Goal: Information Seeking & Learning: Learn about a topic

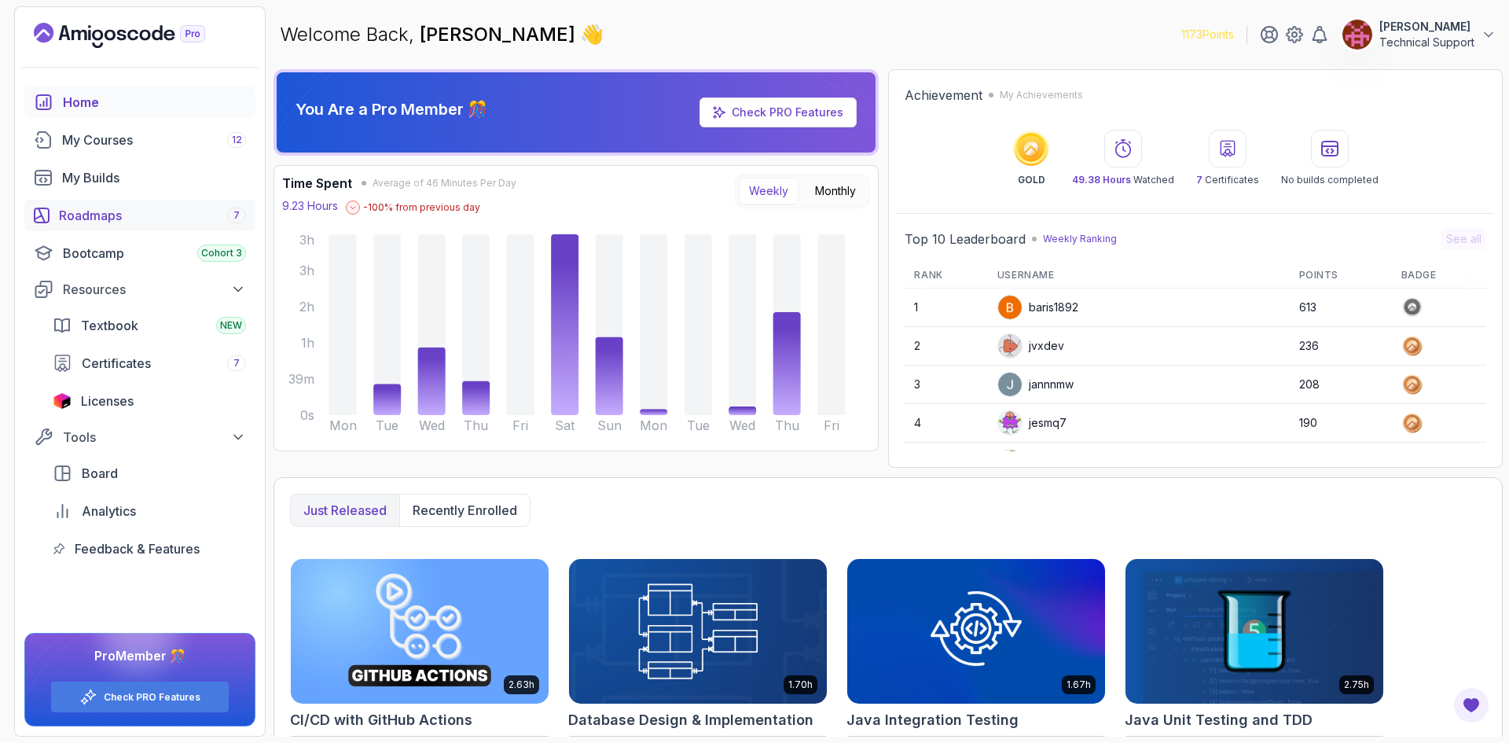
click at [123, 215] on div "Roadmaps 7" at bounding box center [152, 215] width 187 height 19
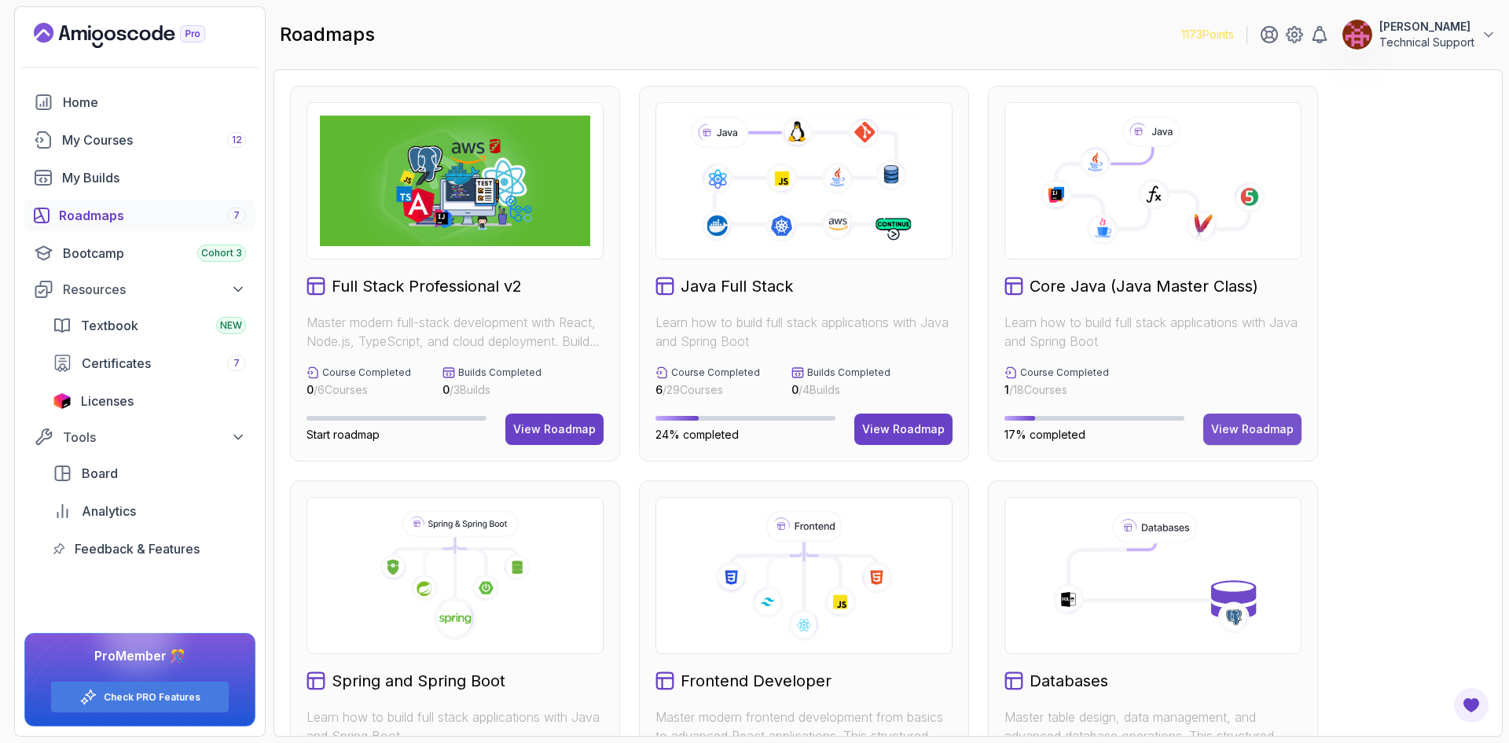
click at [1251, 428] on div "View Roadmap" at bounding box center [1252, 429] width 83 height 16
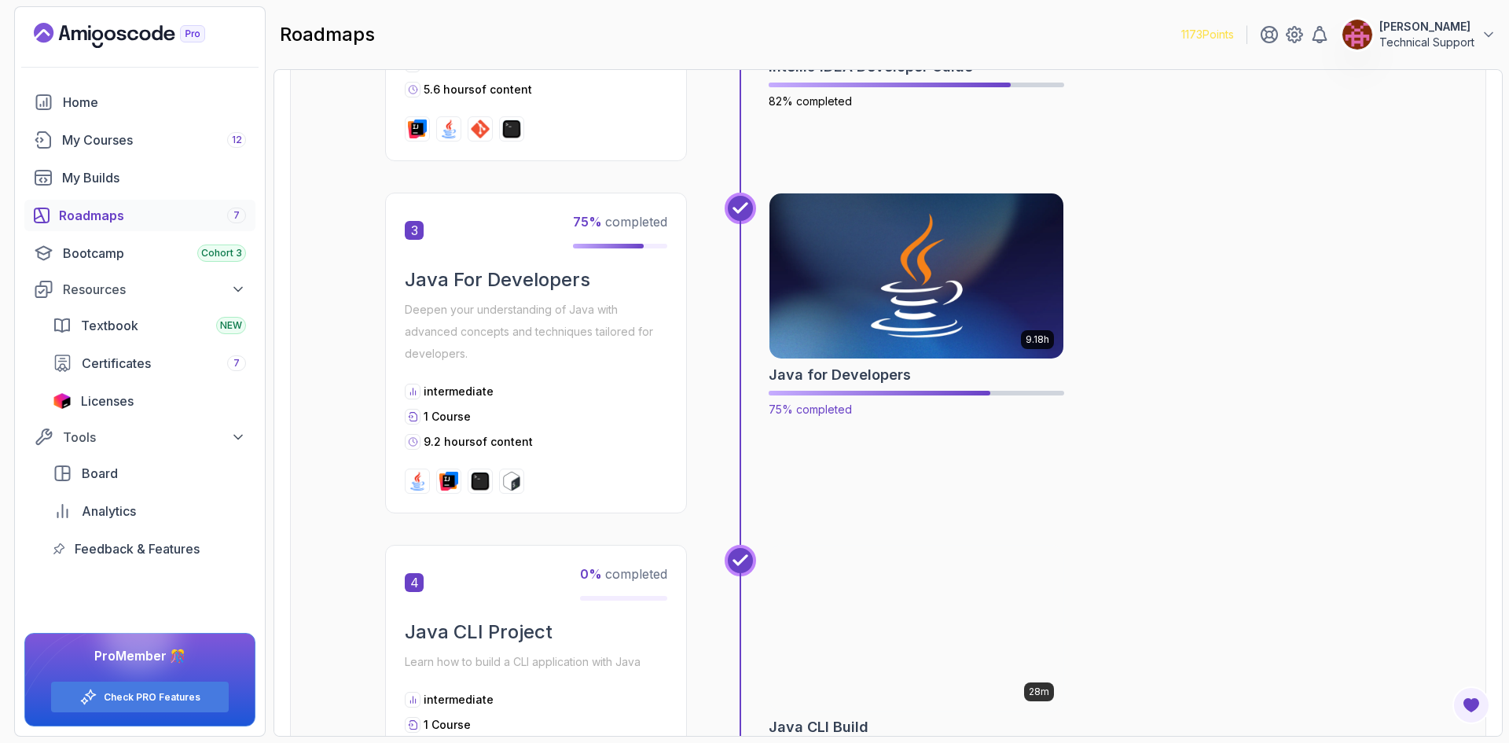
scroll to position [707, 0]
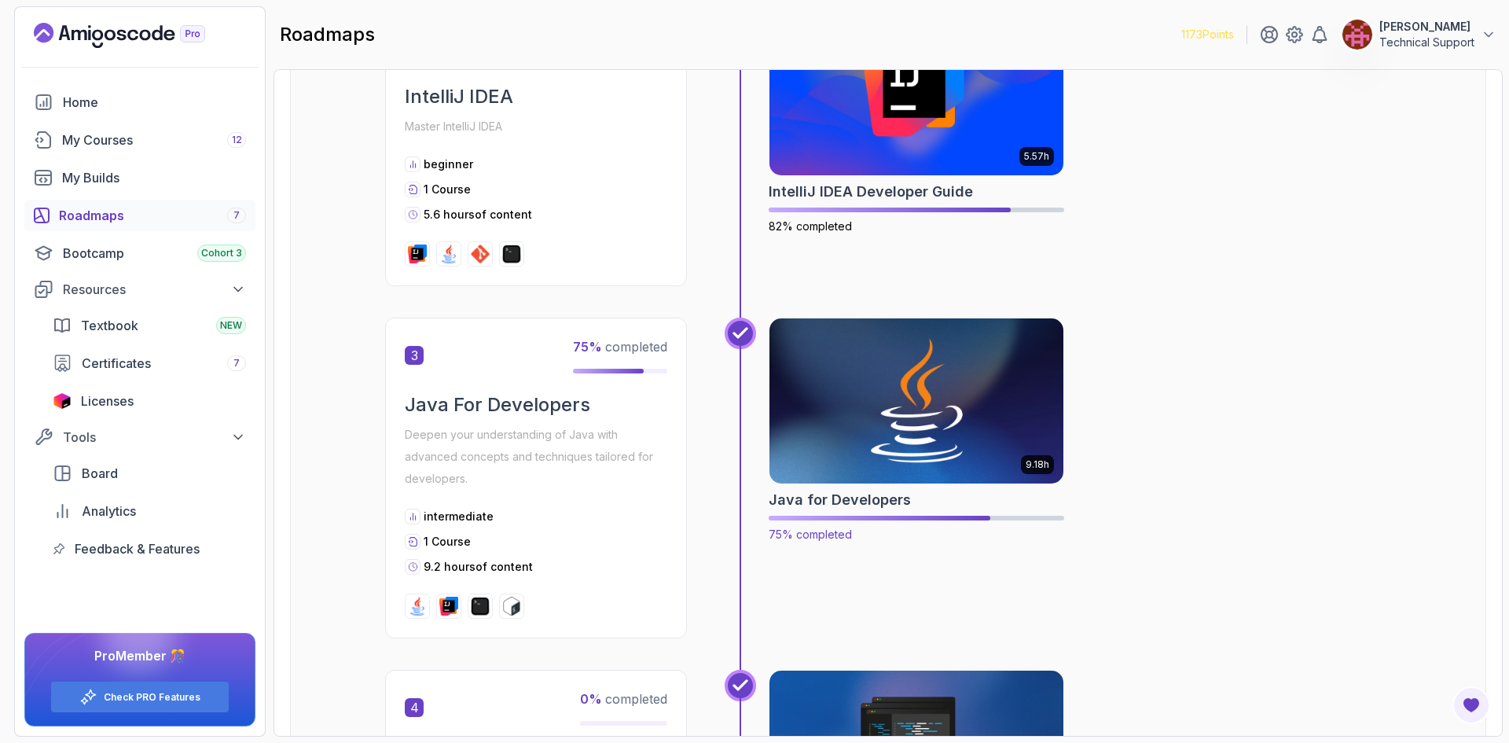
click at [924, 437] on img at bounding box center [917, 400] width 309 height 173
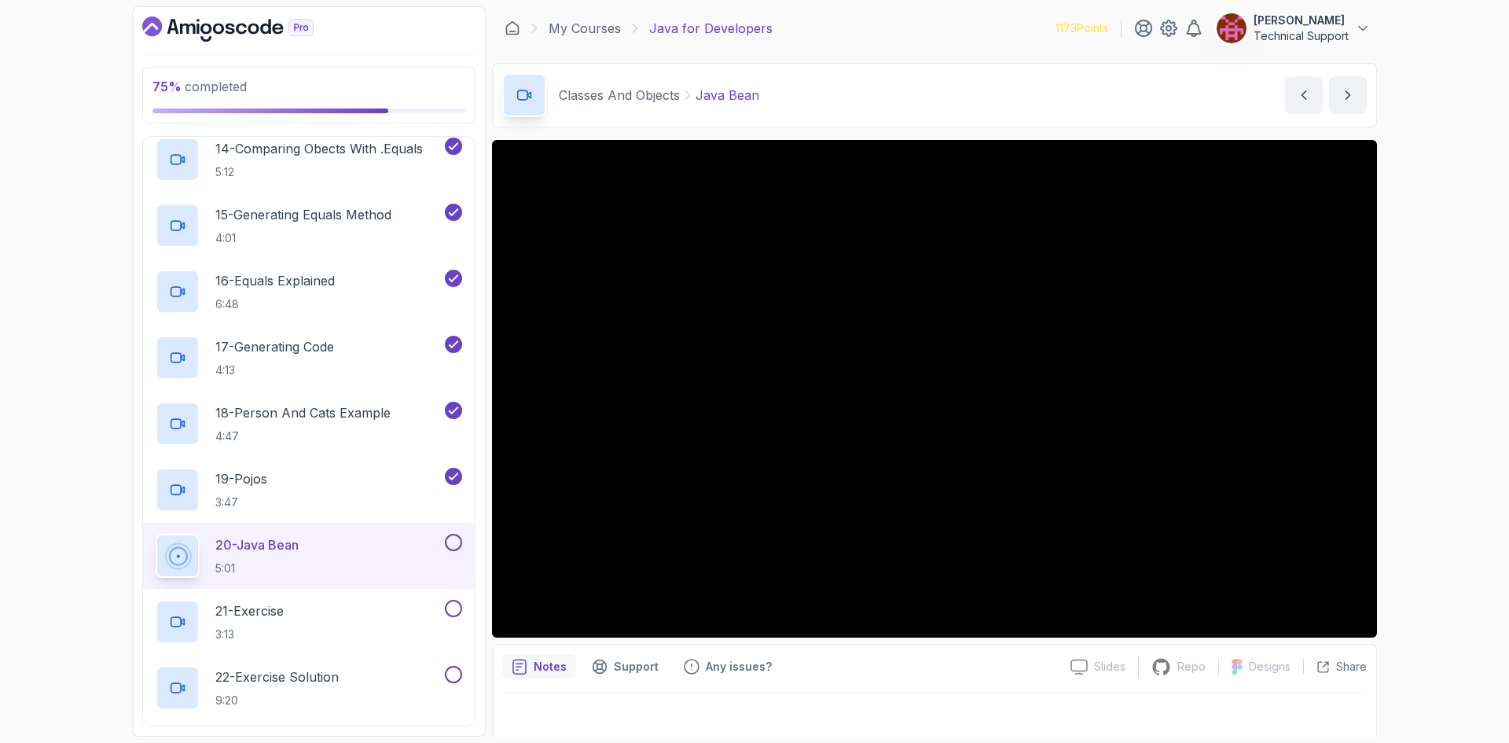
scroll to position [1651, 0]
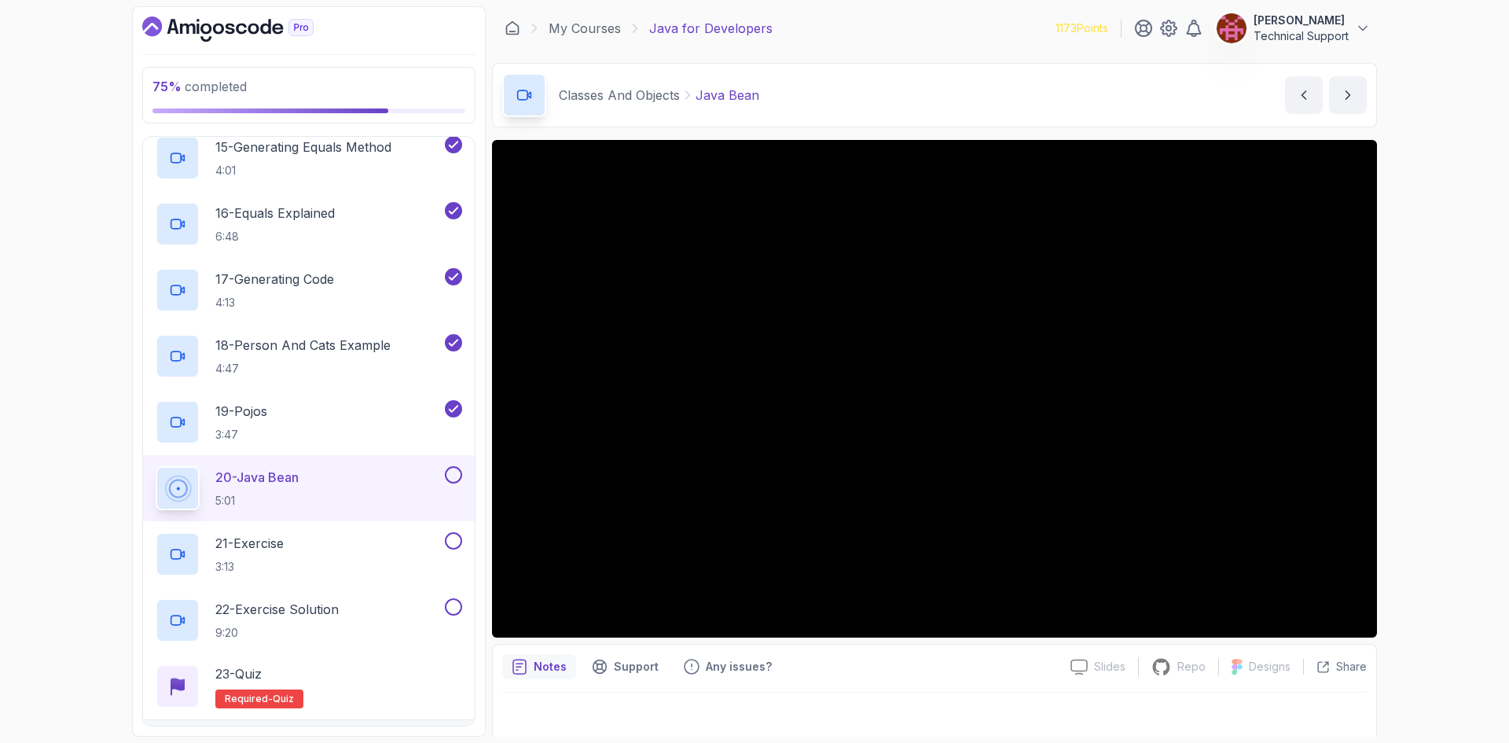
click at [1432, 468] on div "75 % completed 1 - Intro 2 - Loops 3 - If Statements 4 - Packages 5 - Access Mo…" at bounding box center [754, 371] width 1509 height 743
click at [1408, 422] on div "75 % completed 1 - Intro 2 - Loops 3 - If Statements 4 - Packages 5 - Access Mo…" at bounding box center [754, 371] width 1509 height 743
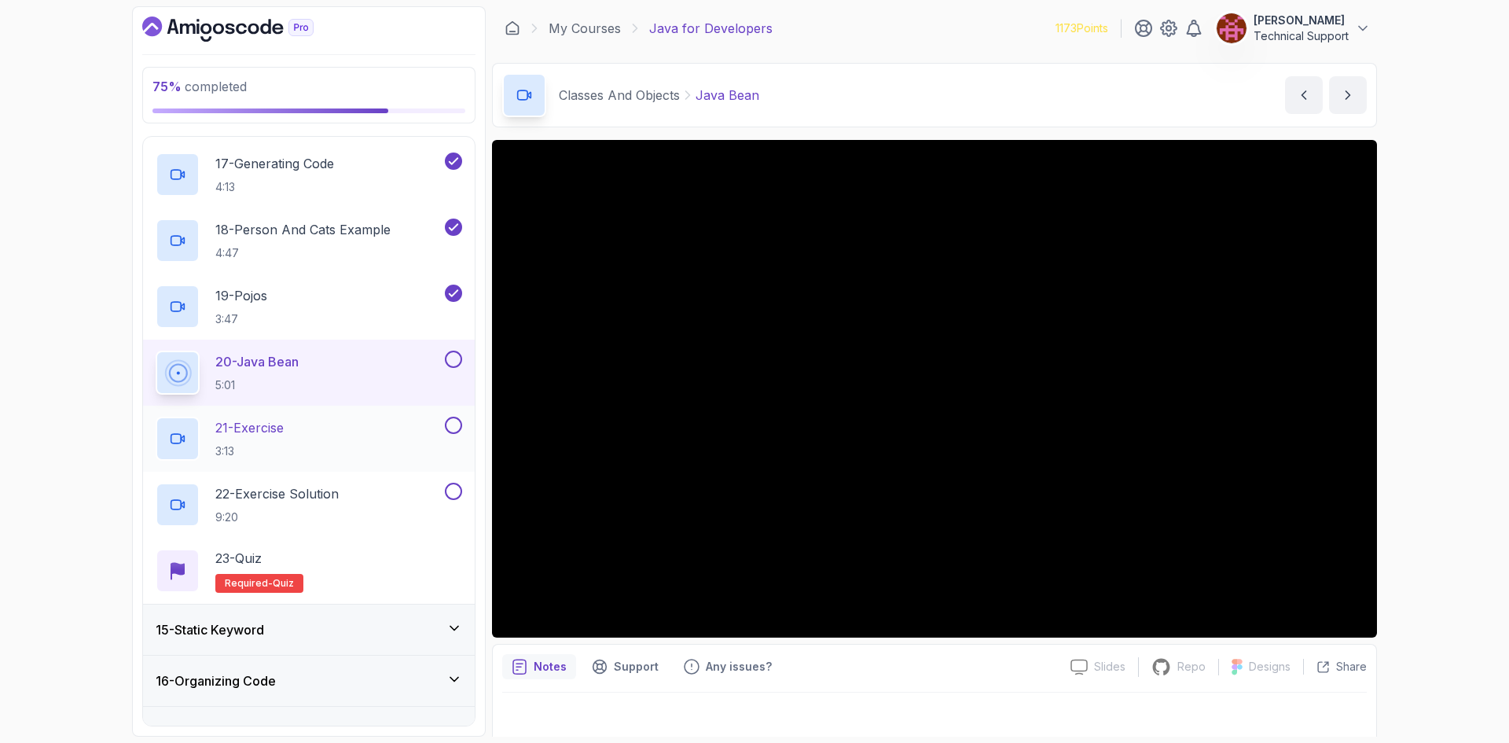
scroll to position [1729, 0]
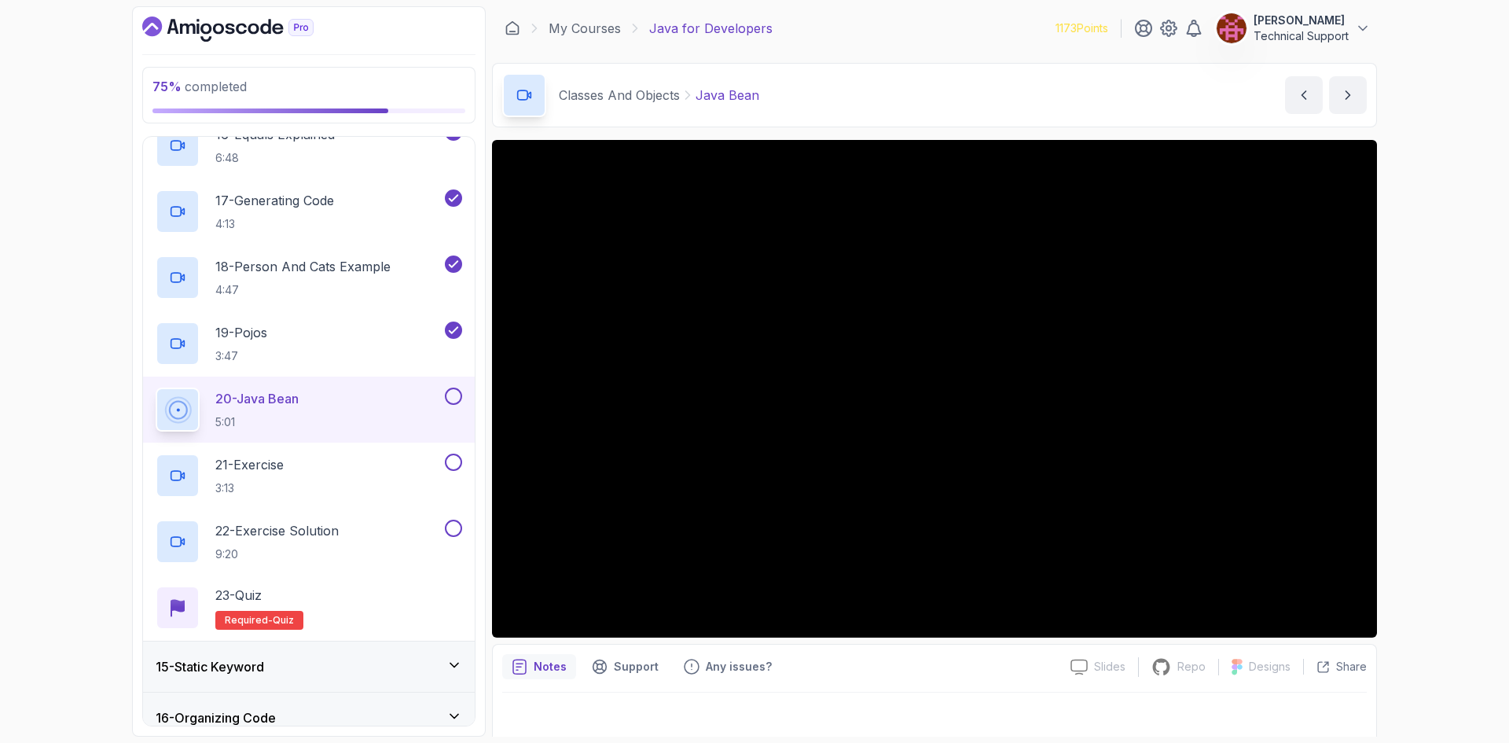
click at [1401, 385] on div "75 % completed 1 - Intro 2 - Loops 3 - If Statements 4 - Packages 5 - Access Mo…" at bounding box center [754, 371] width 1509 height 743
click at [1410, 384] on div "75 % completed 1 - Intro 2 - Loops 3 - If Statements 4 - Packages 5 - Access Mo…" at bounding box center [754, 371] width 1509 height 743
click at [1402, 375] on div "75 % completed 1 - Intro 2 - Loops 3 - If Statements 4 - Packages 5 - Access Mo…" at bounding box center [754, 371] width 1509 height 743
click at [1398, 370] on div "75 % completed 1 - Intro 2 - Loops 3 - If Statements 4 - Packages 5 - Access Mo…" at bounding box center [754, 371] width 1509 height 743
click at [1388, 381] on div "75 % completed 1 - Intro 2 - Loops 3 - If Statements 4 - Packages 5 - Access Mo…" at bounding box center [754, 371] width 1509 height 743
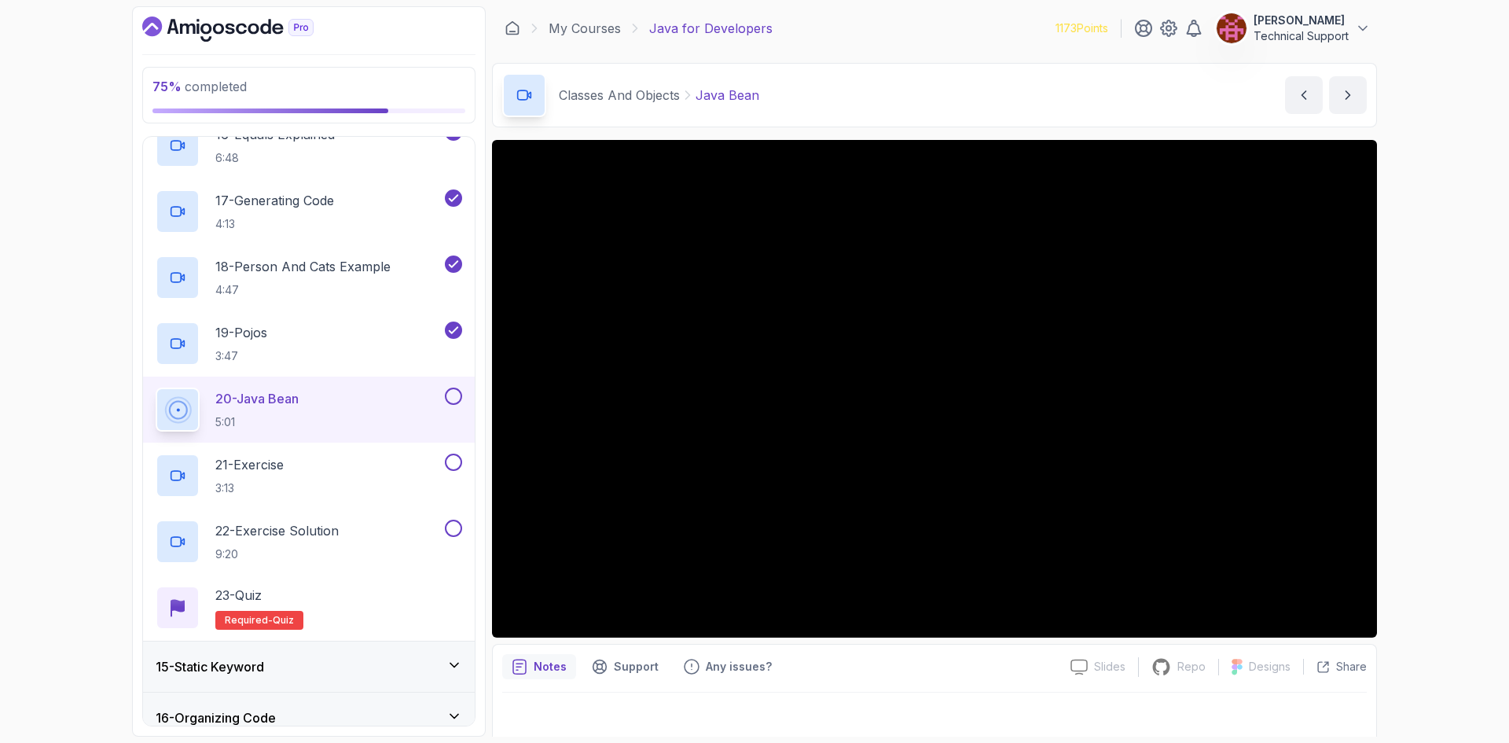
click at [1396, 391] on div "75 % completed 1 - Intro 2 - Loops 3 - If Statements 4 - Packages 5 - Access Mo…" at bounding box center [754, 371] width 1509 height 743
click at [1420, 376] on div "75 % completed 1 - Intro 2 - Loops 3 - If Statements 4 - Packages 5 - Access Mo…" at bounding box center [754, 371] width 1509 height 743
click at [1444, 405] on div "75 % completed 1 - Intro 2 - Loops 3 - If Statements 4 - Packages 5 - Access Mo…" at bounding box center [754, 371] width 1509 height 743
click at [1429, 392] on div "75 % completed 1 - Intro 2 - Loops 3 - If Statements 4 - Packages 5 - Access Mo…" at bounding box center [754, 371] width 1509 height 743
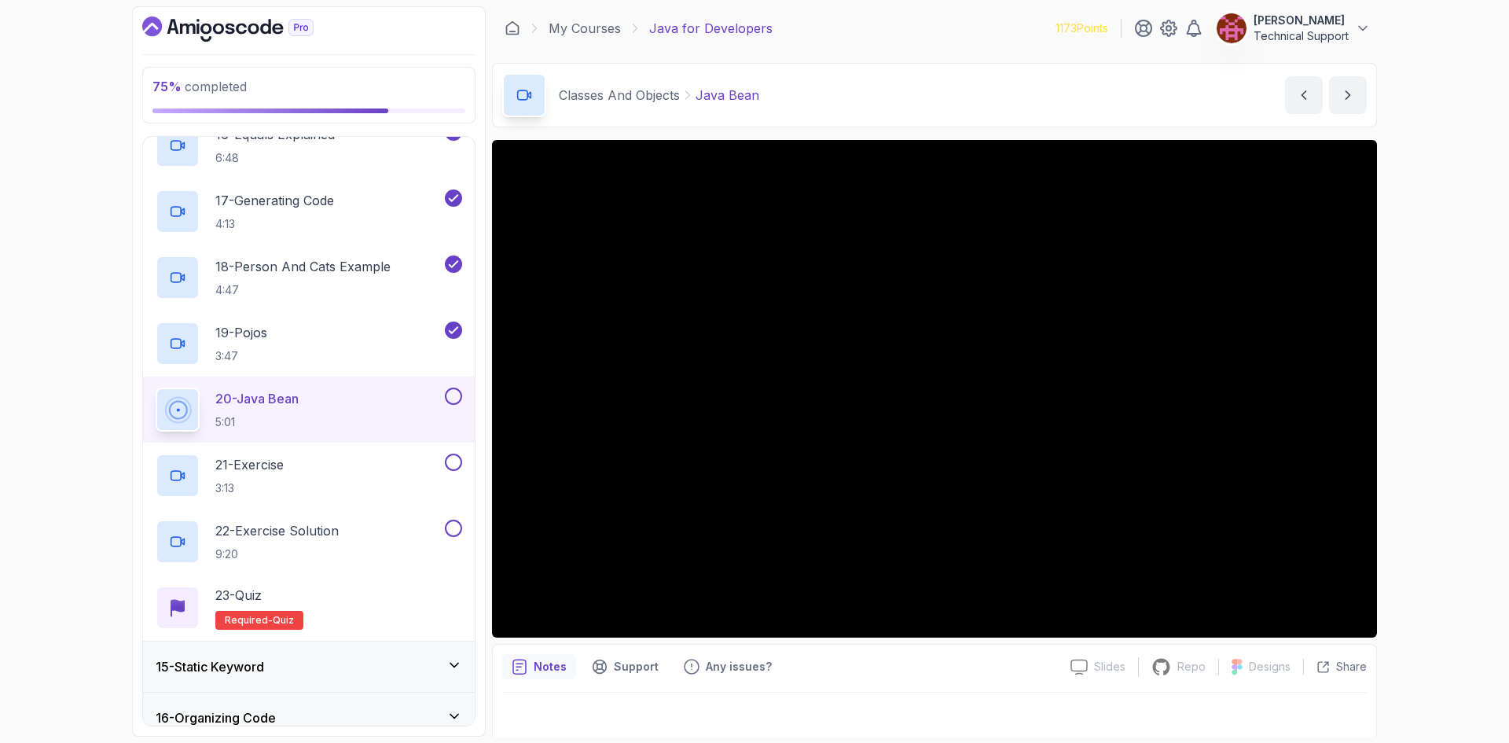
click at [1423, 388] on div "75 % completed 1 - Intro 2 - Loops 3 - If Statements 4 - Packages 5 - Access Mo…" at bounding box center [754, 371] width 1509 height 743
click at [1412, 388] on div "75 % completed 1 - Intro 2 - Loops 3 - If Statements 4 - Packages 5 - Access Mo…" at bounding box center [754, 371] width 1509 height 743
click at [1418, 417] on div "75 % completed 1 - Intro 2 - Loops 3 - If Statements 4 - Packages 5 - Access Mo…" at bounding box center [754, 371] width 1509 height 743
click at [1402, 411] on div "75 % completed 1 - Intro 2 - Loops 3 - If Statements 4 - Packages 5 - Access Mo…" at bounding box center [754, 371] width 1509 height 743
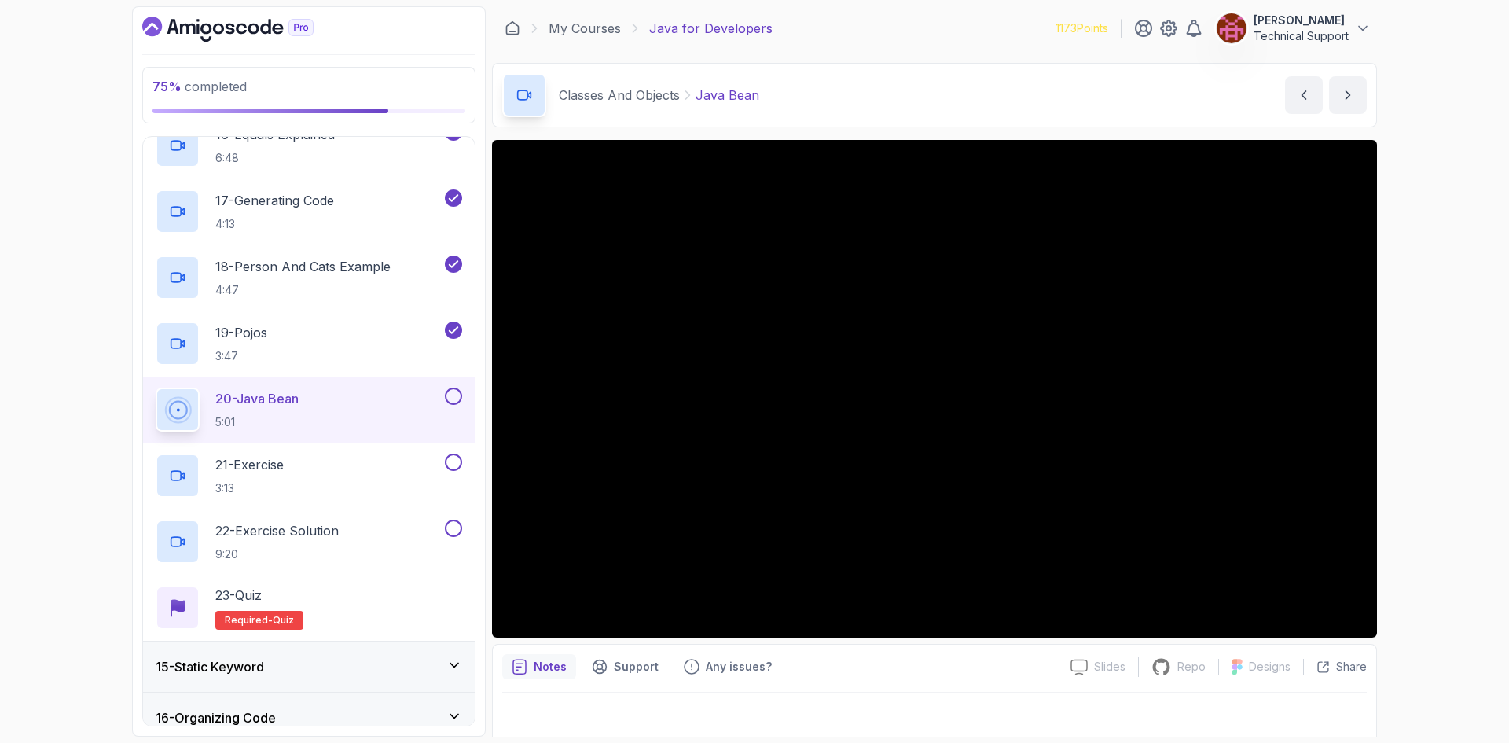
click at [1402, 410] on div "75 % completed 1 - Intro 2 - Loops 3 - If Statements 4 - Packages 5 - Access Mo…" at bounding box center [754, 371] width 1509 height 743
drag, startPoint x: 1402, startPoint y: 410, endPoint x: 1420, endPoint y: 447, distance: 40.4
click at [1420, 447] on div "75 % completed 1 - Intro 2 - Loops 3 - If Statements 4 - Packages 5 - Access Mo…" at bounding box center [754, 371] width 1509 height 743
click at [1393, 410] on div "75 % completed 1 - Intro 2 - Loops 3 - If Statements 4 - Packages 5 - Access Mo…" at bounding box center [754, 371] width 1509 height 743
click at [1417, 392] on div "75 % completed 1 - Intro 2 - Loops 3 - If Statements 4 - Packages 5 - Access Mo…" at bounding box center [754, 371] width 1509 height 743
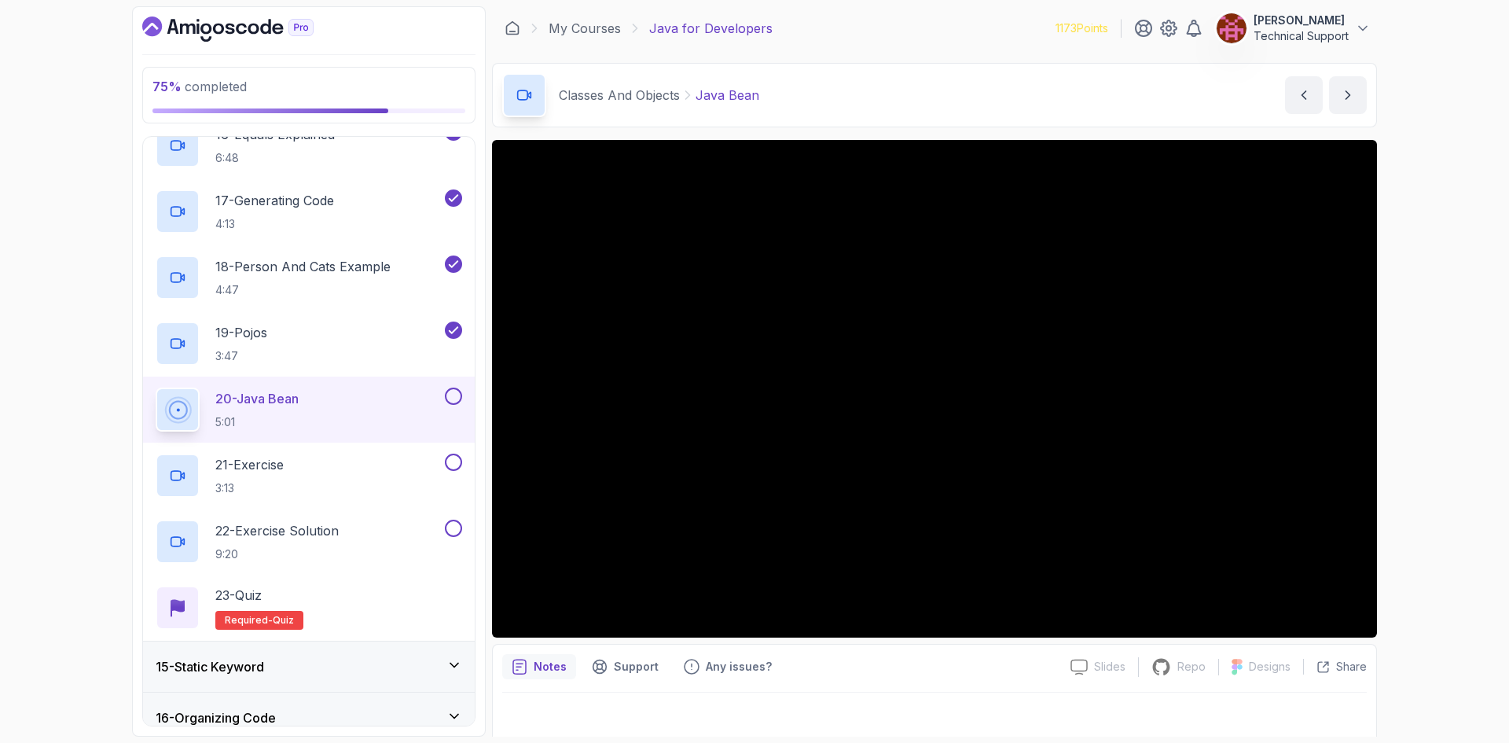
drag, startPoint x: 1392, startPoint y: 393, endPoint x: 1468, endPoint y: 505, distance: 135.8
click at [1468, 505] on div "75 % completed 1 - Intro 2 - Loops 3 - If Statements 4 - Packages 5 - Access Mo…" at bounding box center [754, 371] width 1509 height 743
click at [1450, 465] on div "75 % completed 1 - Intro 2 - Loops 3 - If Statements 4 - Packages 5 - Access Mo…" at bounding box center [754, 371] width 1509 height 743
click at [1435, 401] on div "75 % completed 1 - Intro 2 - Loops 3 - If Statements 4 - Packages 5 - Access Mo…" at bounding box center [754, 371] width 1509 height 743
click at [1430, 406] on div "75 % completed 1 - Intro 2 - Loops 3 - If Statements 4 - Packages 5 - Access Mo…" at bounding box center [754, 371] width 1509 height 743
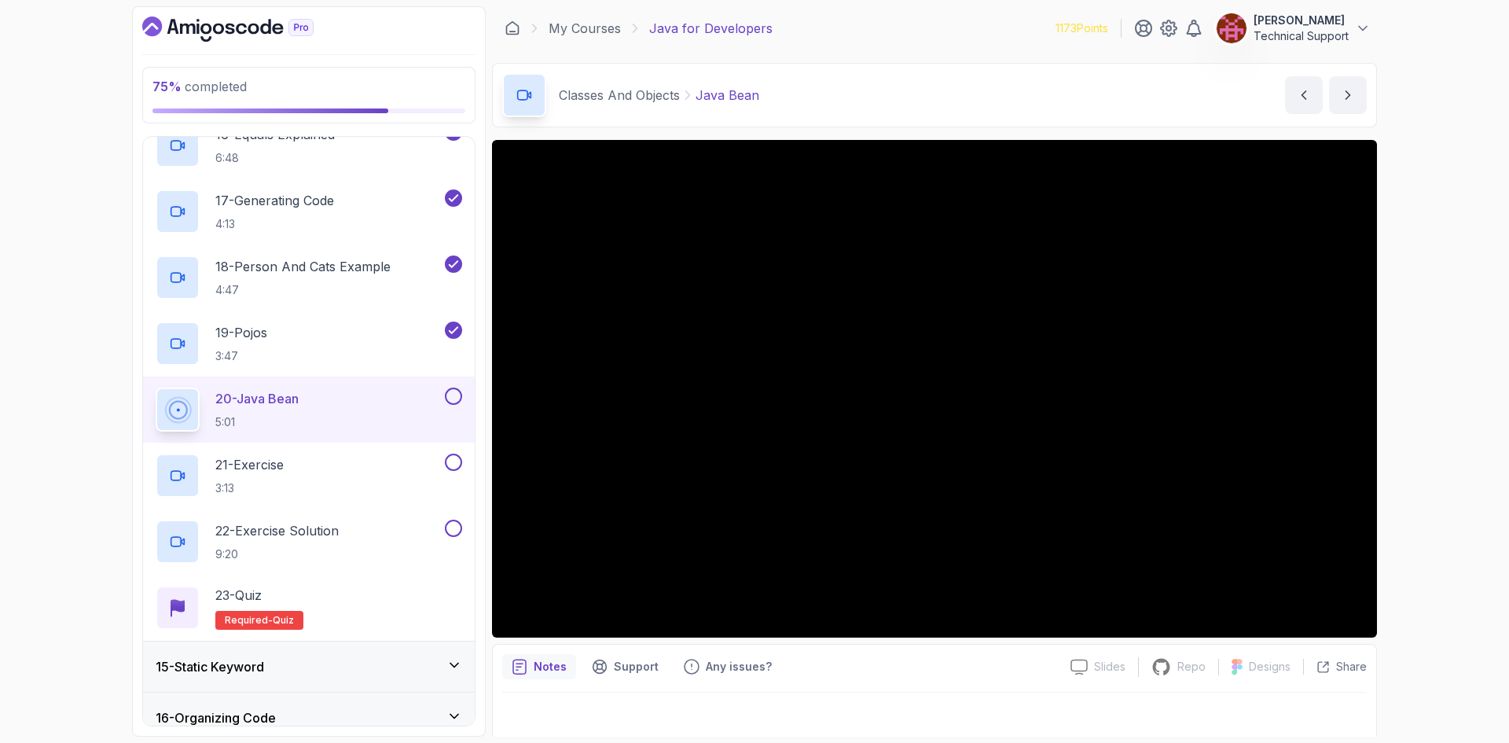
click at [1428, 408] on div "75 % completed 1 - Intro 2 - Loops 3 - If Statements 4 - Packages 5 - Access Mo…" at bounding box center [754, 371] width 1509 height 743
drag, startPoint x: 1428, startPoint y: 408, endPoint x: 1442, endPoint y: 454, distance: 48.0
click at [1442, 454] on div "75 % completed 1 - Intro 2 - Loops 3 - If Statements 4 - Packages 5 - Access Mo…" at bounding box center [754, 371] width 1509 height 743
click at [1424, 443] on div "75 % completed 1 - Intro 2 - Loops 3 - If Statements 4 - Packages 5 - Access Mo…" at bounding box center [754, 371] width 1509 height 743
click at [1433, 433] on div "75 % completed 1 - Intro 2 - Loops 3 - If Statements 4 - Packages 5 - Access Mo…" at bounding box center [754, 371] width 1509 height 743
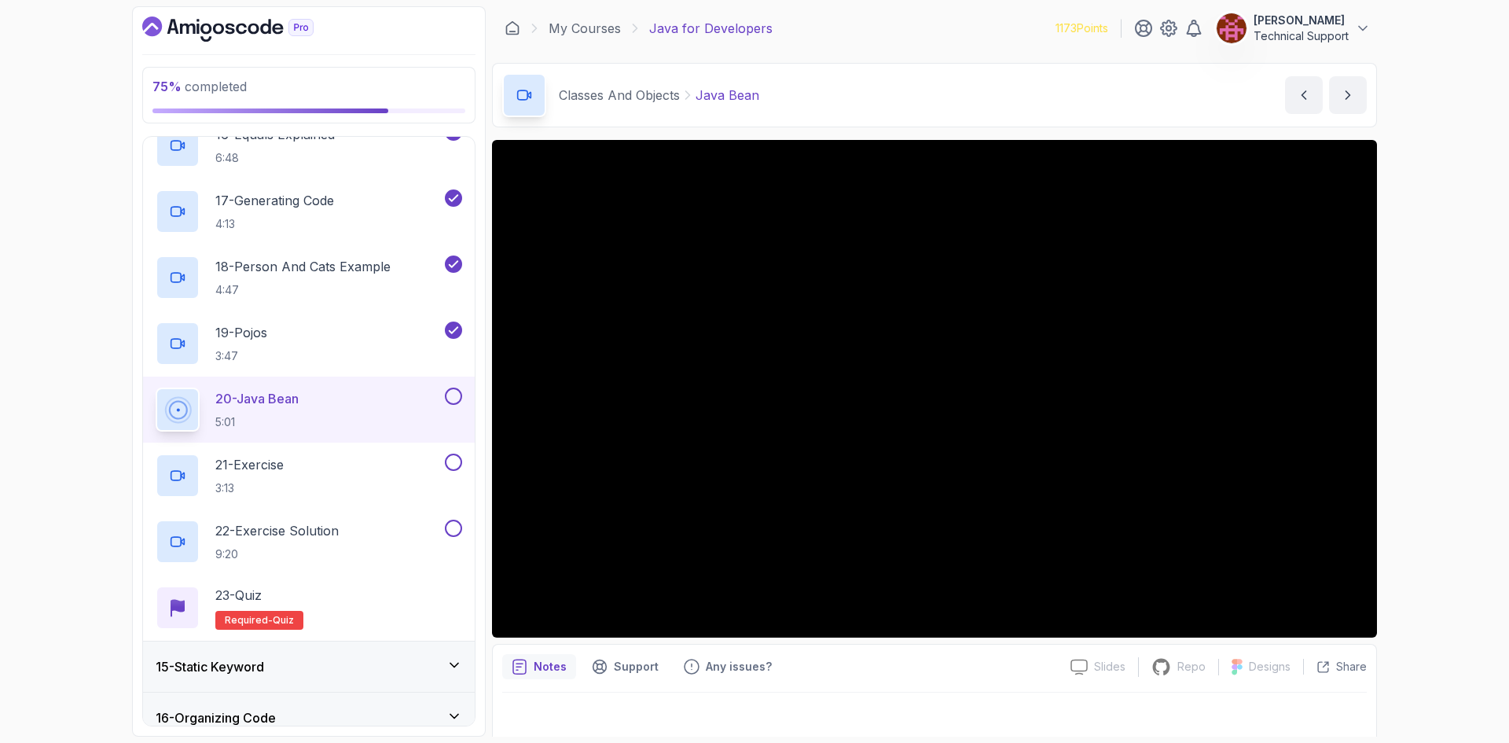
click at [1402, 439] on div "75 % completed 1 - Intro 2 - Loops 3 - If Statements 4 - Packages 5 - Access Mo…" at bounding box center [754, 371] width 1509 height 743
click at [1397, 437] on div "75 % completed 1 - Intro 2 - Loops 3 - If Statements 4 - Packages 5 - Access Mo…" at bounding box center [754, 371] width 1509 height 743
drag, startPoint x: 1393, startPoint y: 437, endPoint x: 1407, endPoint y: 480, distance: 44.7
click at [1407, 480] on div "75 % completed 1 - Intro 2 - Loops 3 - If Statements 4 - Packages 5 - Access Mo…" at bounding box center [754, 371] width 1509 height 743
drag, startPoint x: 1387, startPoint y: 467, endPoint x: 1450, endPoint y: 483, distance: 65.6
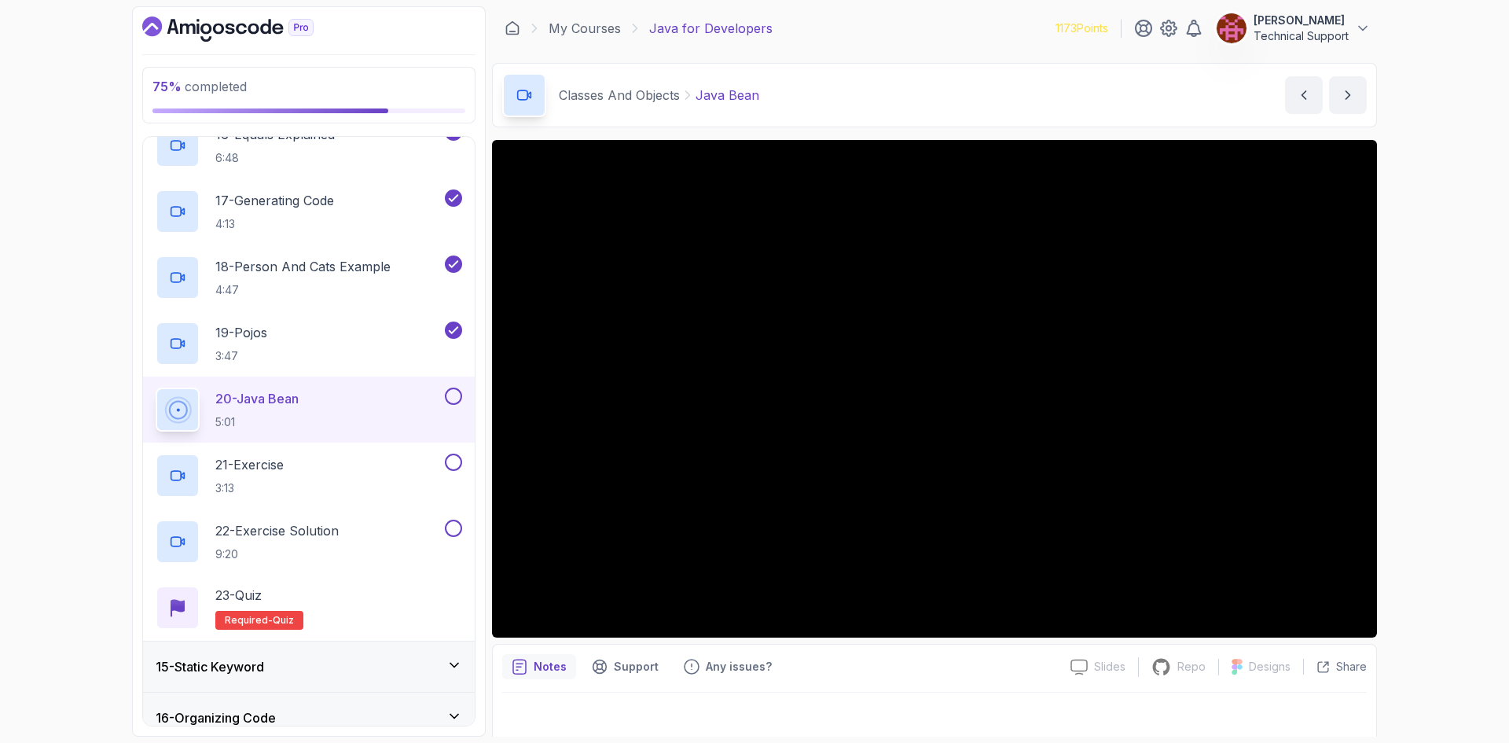
click at [1454, 484] on div "75 % completed 1 - Intro 2 - Loops 3 - If Statements 4 - Packages 5 - Access Mo…" at bounding box center [754, 371] width 1509 height 743
click at [1440, 479] on div "75 % completed 1 - Intro 2 - Loops 3 - If Statements 4 - Packages 5 - Access Mo…" at bounding box center [754, 371] width 1509 height 743
click at [1406, 431] on div "75 % completed 1 - Intro 2 - Loops 3 - If Statements 4 - Packages 5 - Access Mo…" at bounding box center [754, 371] width 1509 height 743
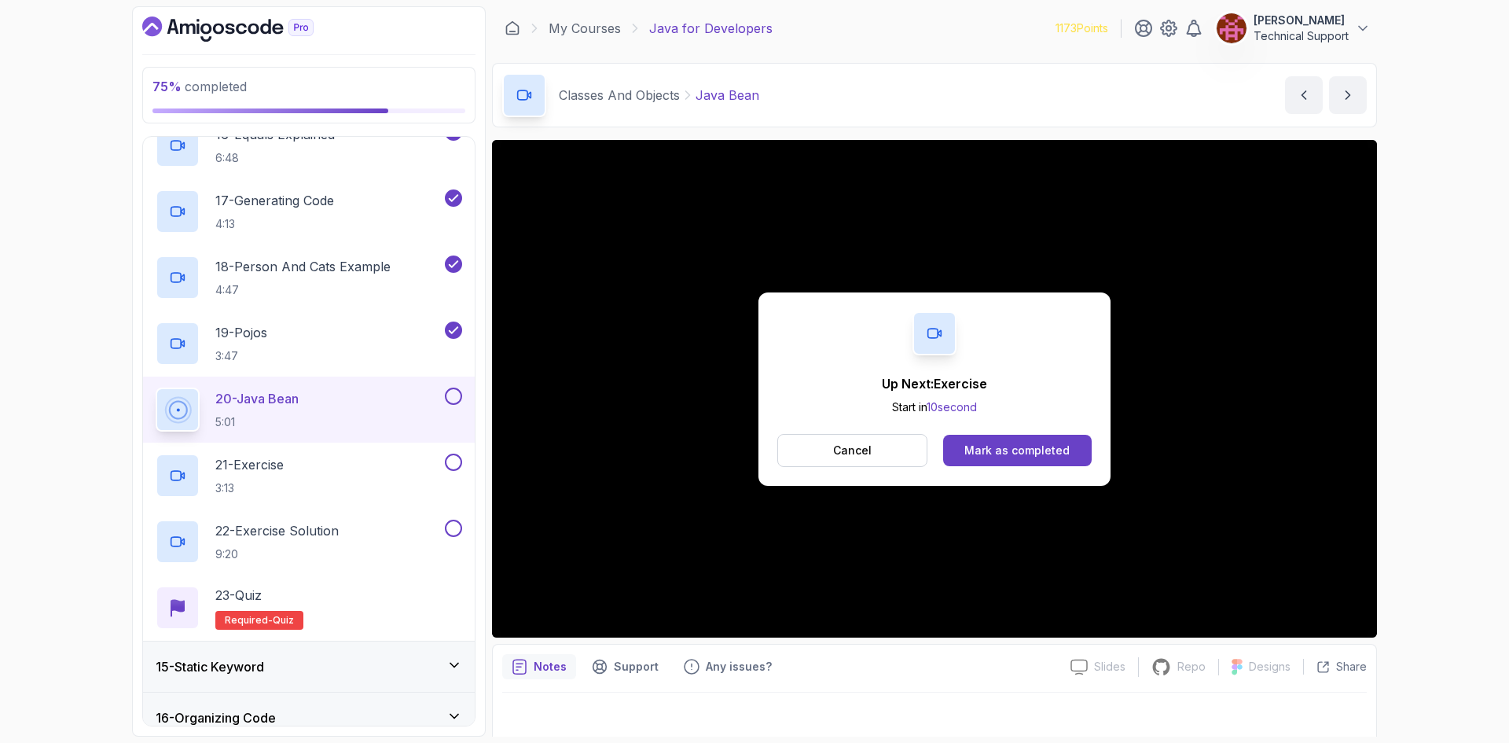
click at [1027, 434] on div "Cancel Mark as completed" at bounding box center [934, 450] width 314 height 33
click at [1036, 457] on div "Mark as completed" at bounding box center [1017, 451] width 105 height 16
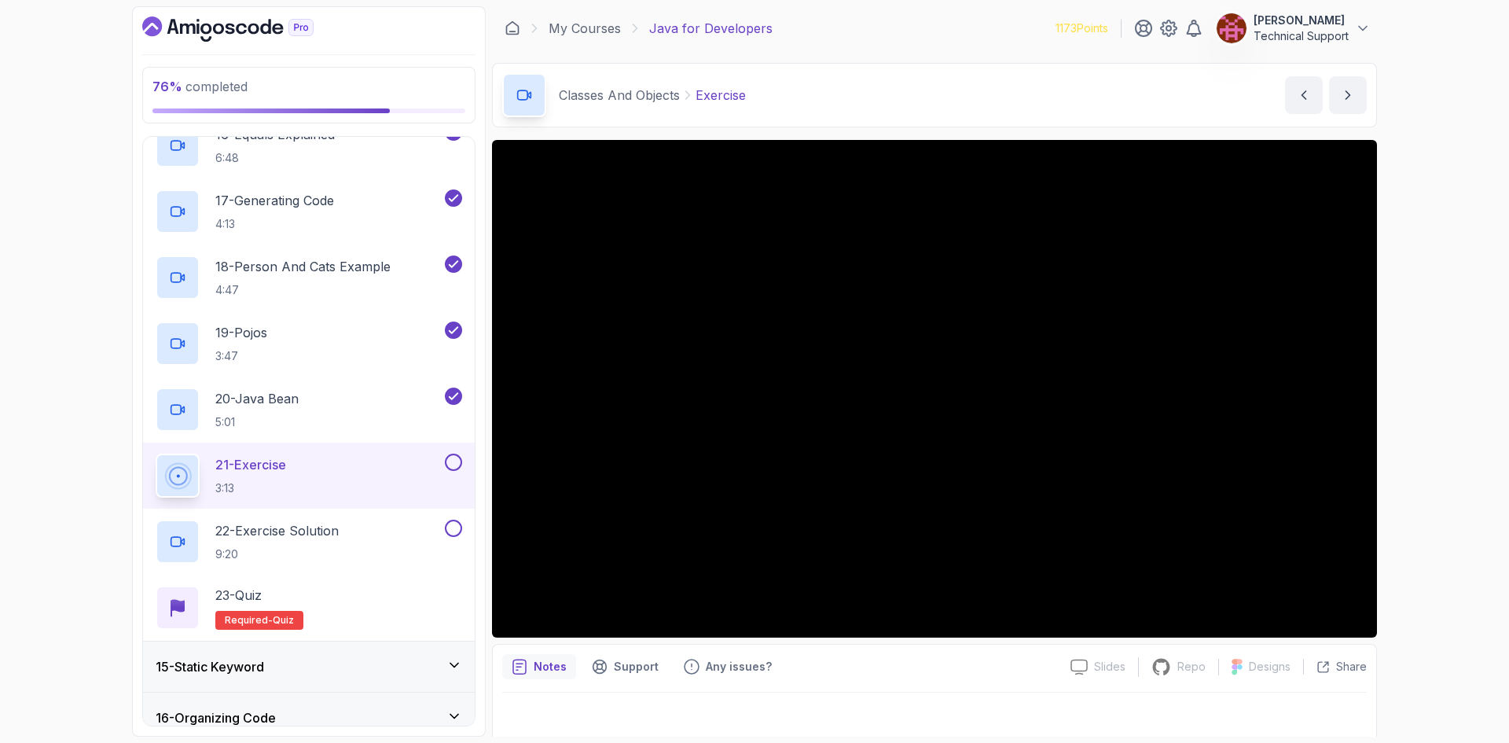
click at [1425, 481] on div "76 % completed 1 - Intro 2 - Loops 3 - If Statements 4 - Packages 5 - Access Mo…" at bounding box center [754, 371] width 1509 height 743
click at [1427, 512] on div "76 % completed 1 - Intro 2 - Loops 3 - If Statements 4 - Packages 5 - Access Mo…" at bounding box center [754, 371] width 1509 height 743
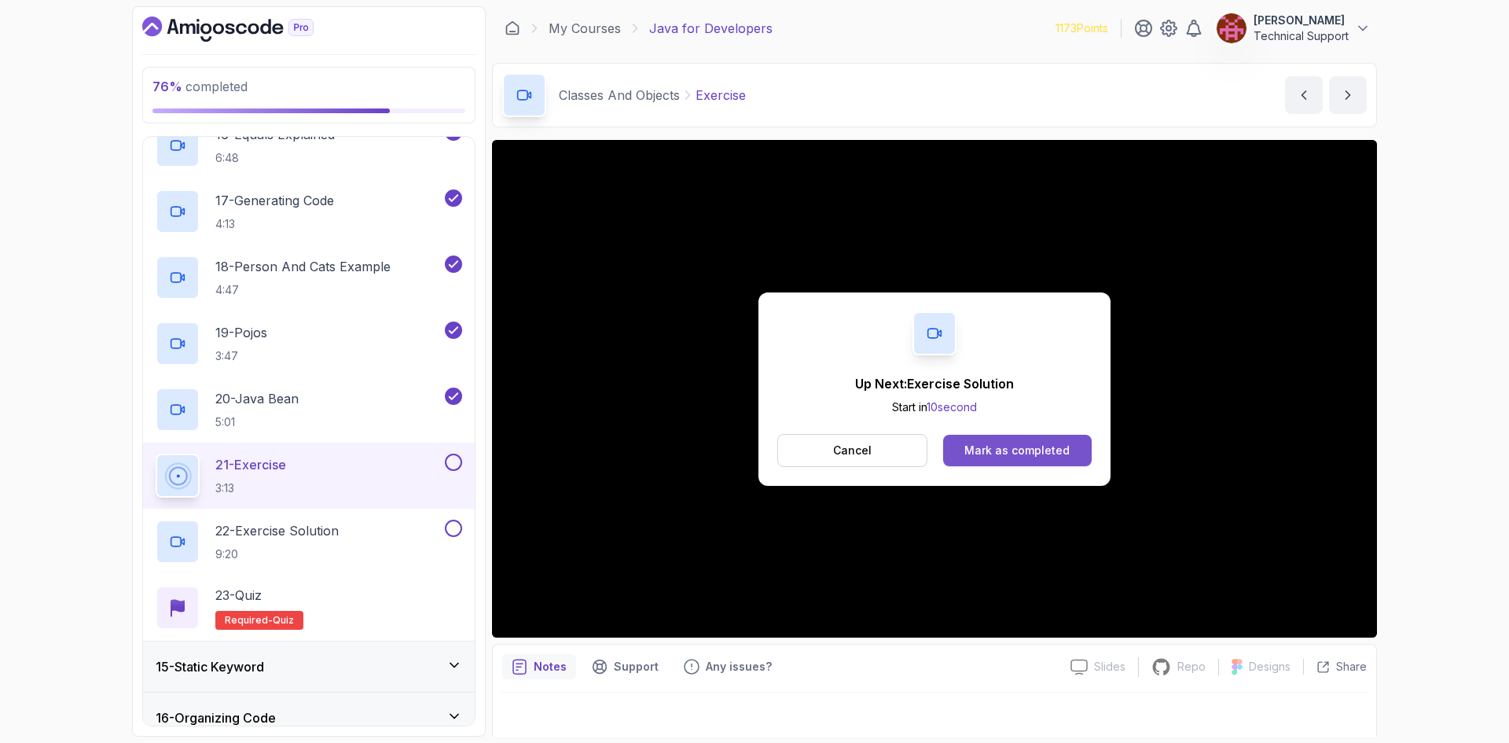
click at [1049, 441] on button "Mark as completed" at bounding box center [1017, 450] width 149 height 31
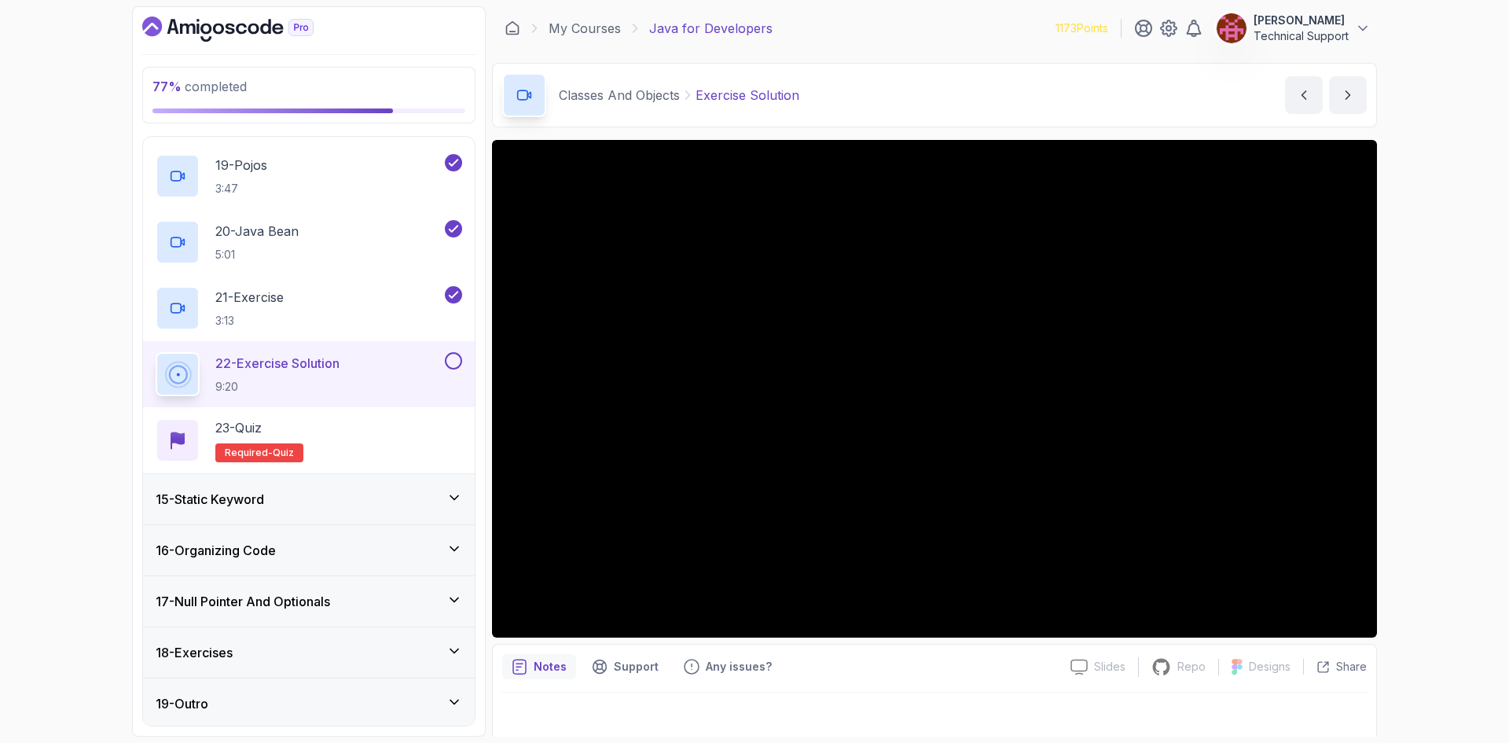
scroll to position [1900, 0]
click at [366, 499] on div "15 - Static Keyword" at bounding box center [309, 496] width 307 height 19
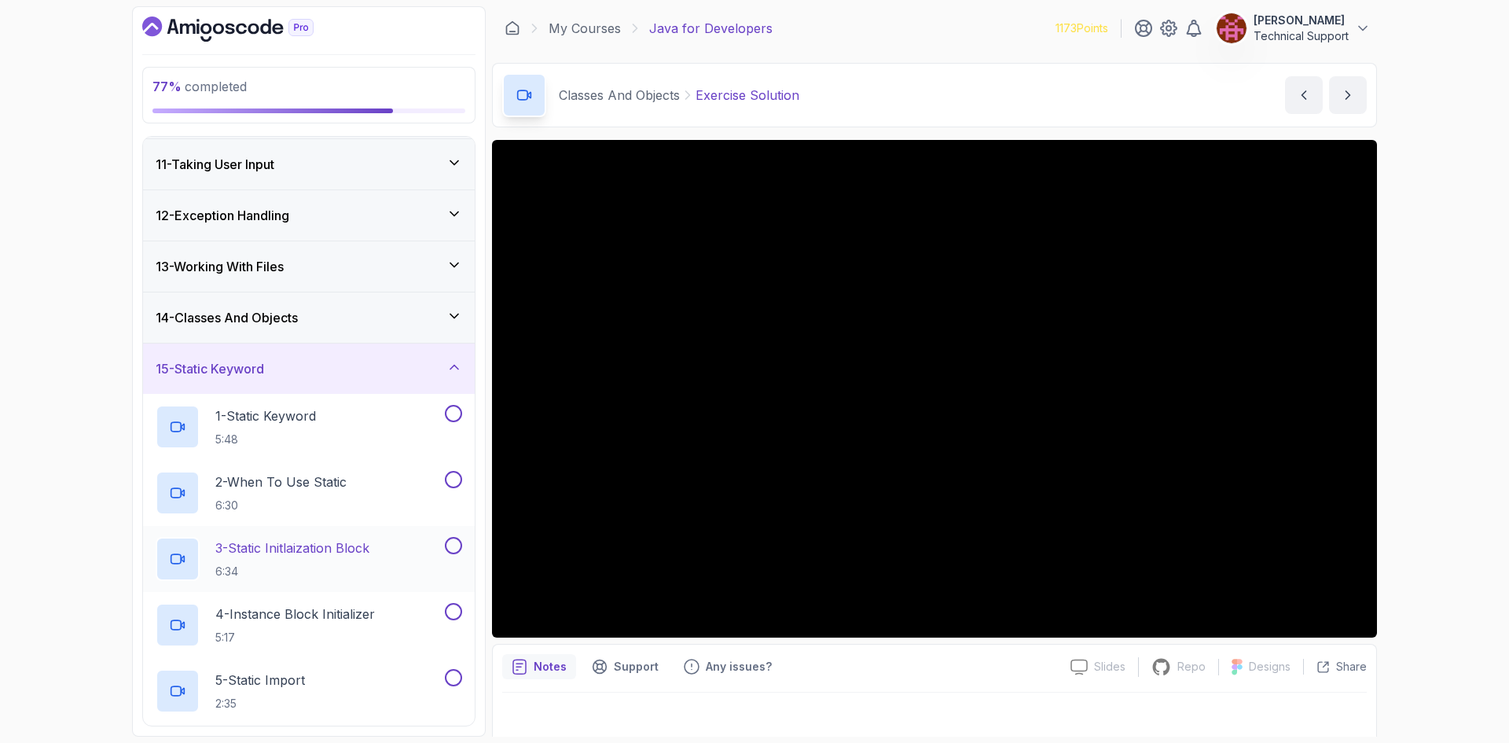
scroll to position [618, 0]
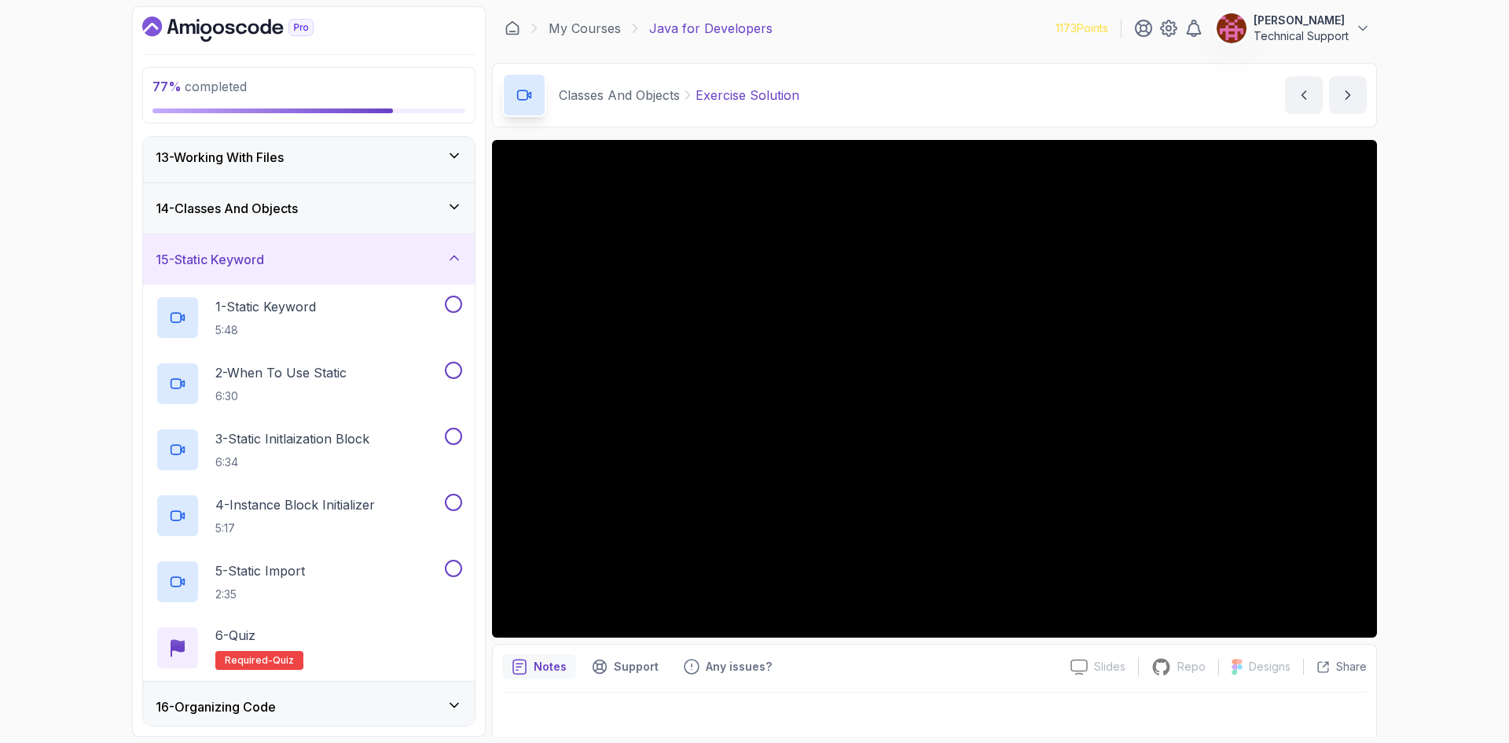
click at [310, 259] on div "15 - Static Keyword" at bounding box center [309, 259] width 307 height 19
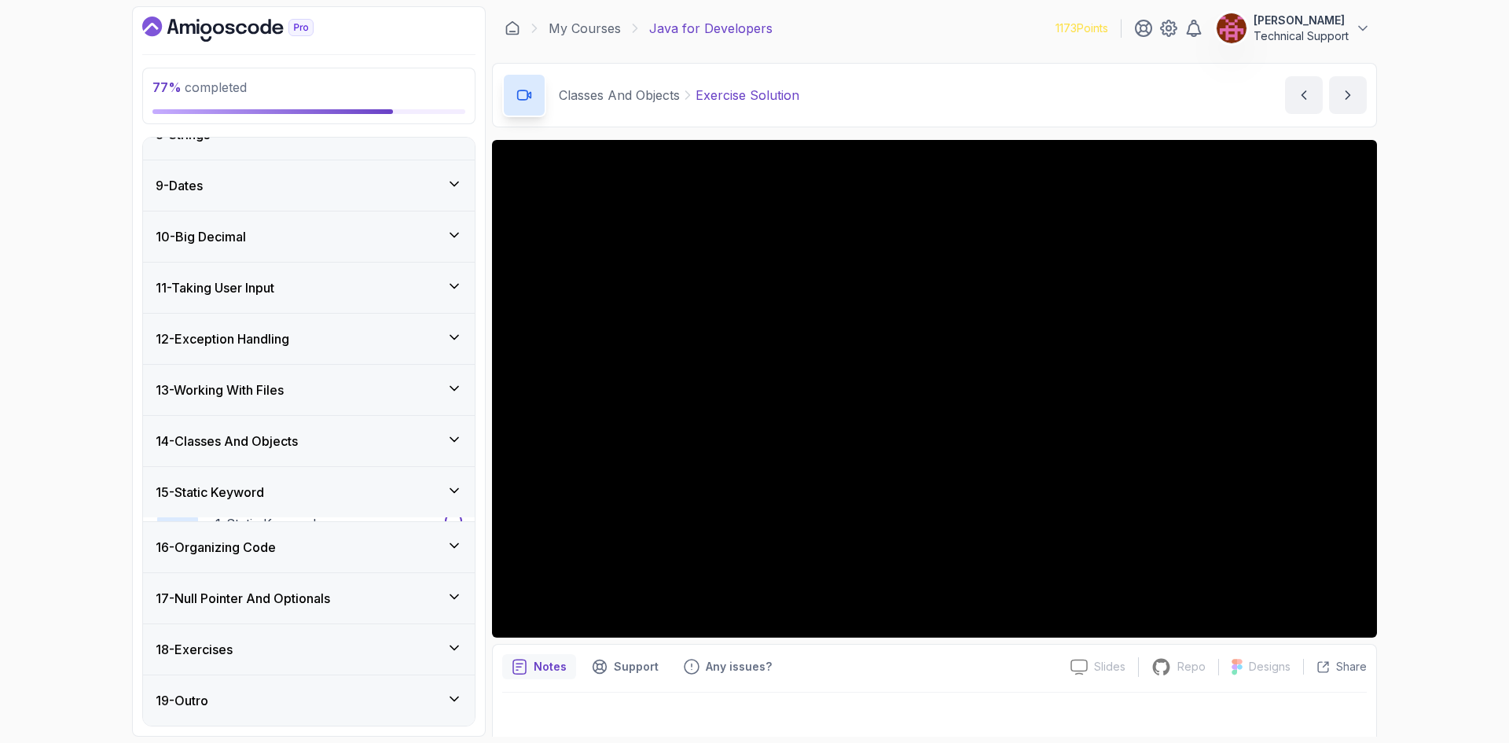
scroll to position [382, 0]
click at [318, 546] on div "16 - Organizing Code" at bounding box center [309, 547] width 307 height 19
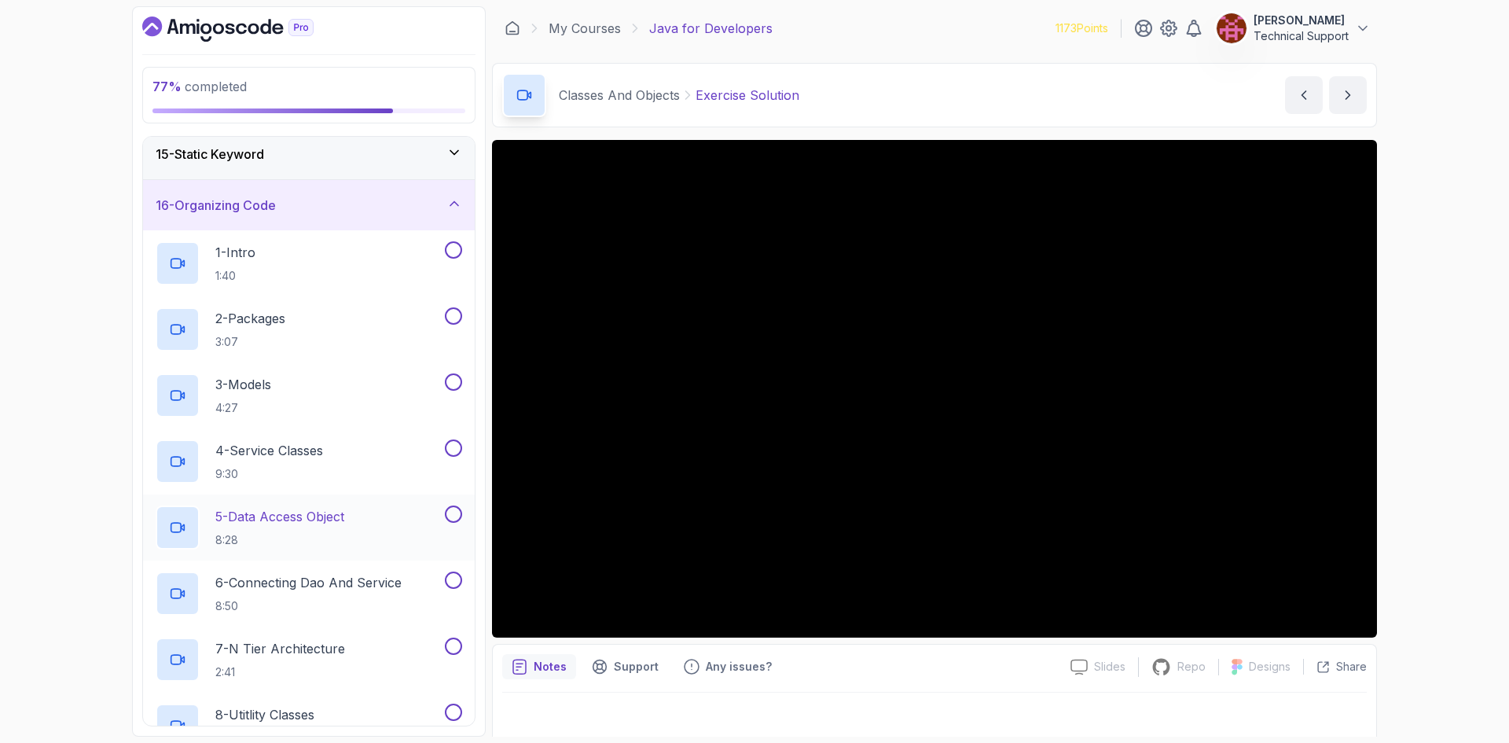
scroll to position [696, 0]
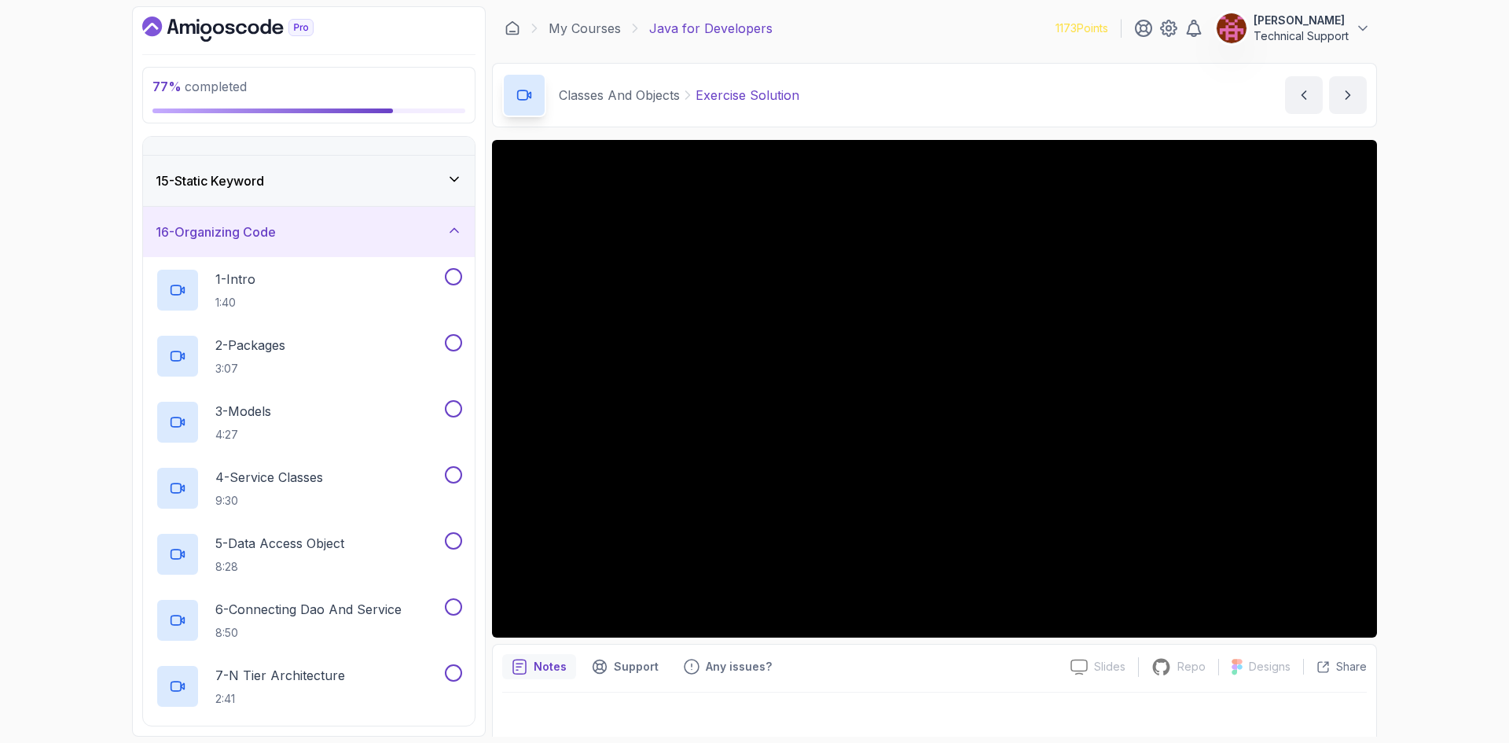
click at [296, 246] on div "16 - Organizing Code" at bounding box center [309, 232] width 332 height 50
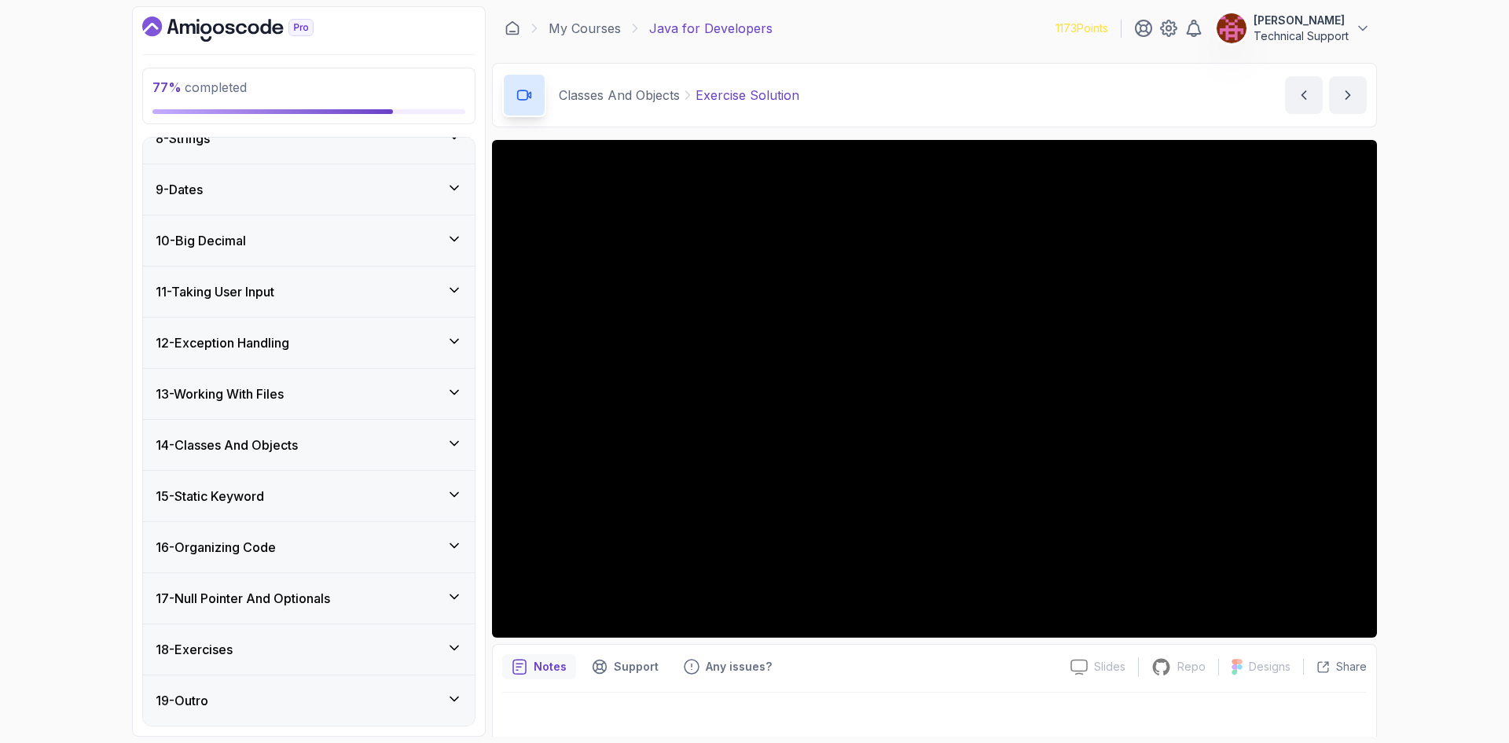
scroll to position [382, 0]
click at [345, 605] on div "17 - Null Pointer And Optionals" at bounding box center [309, 598] width 307 height 19
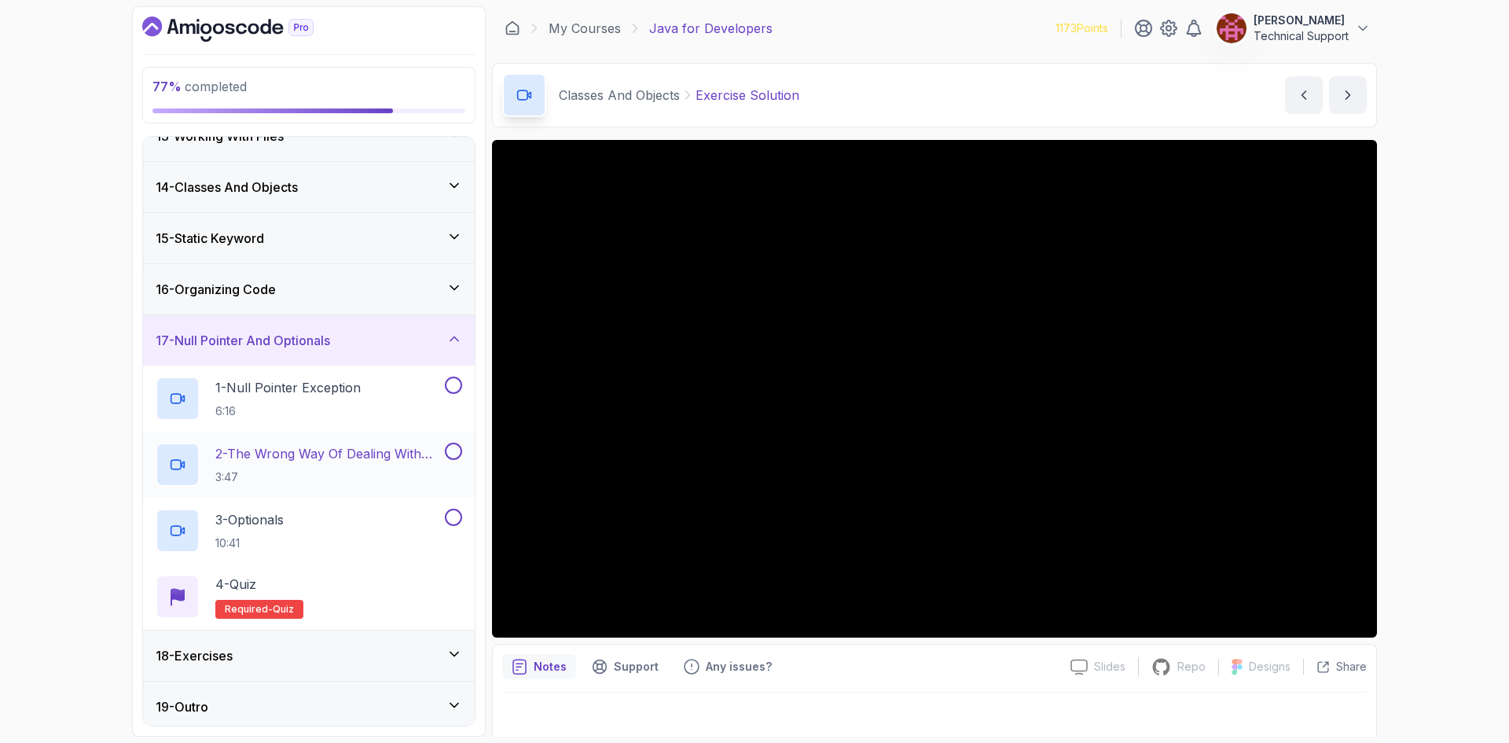
scroll to position [645, 0]
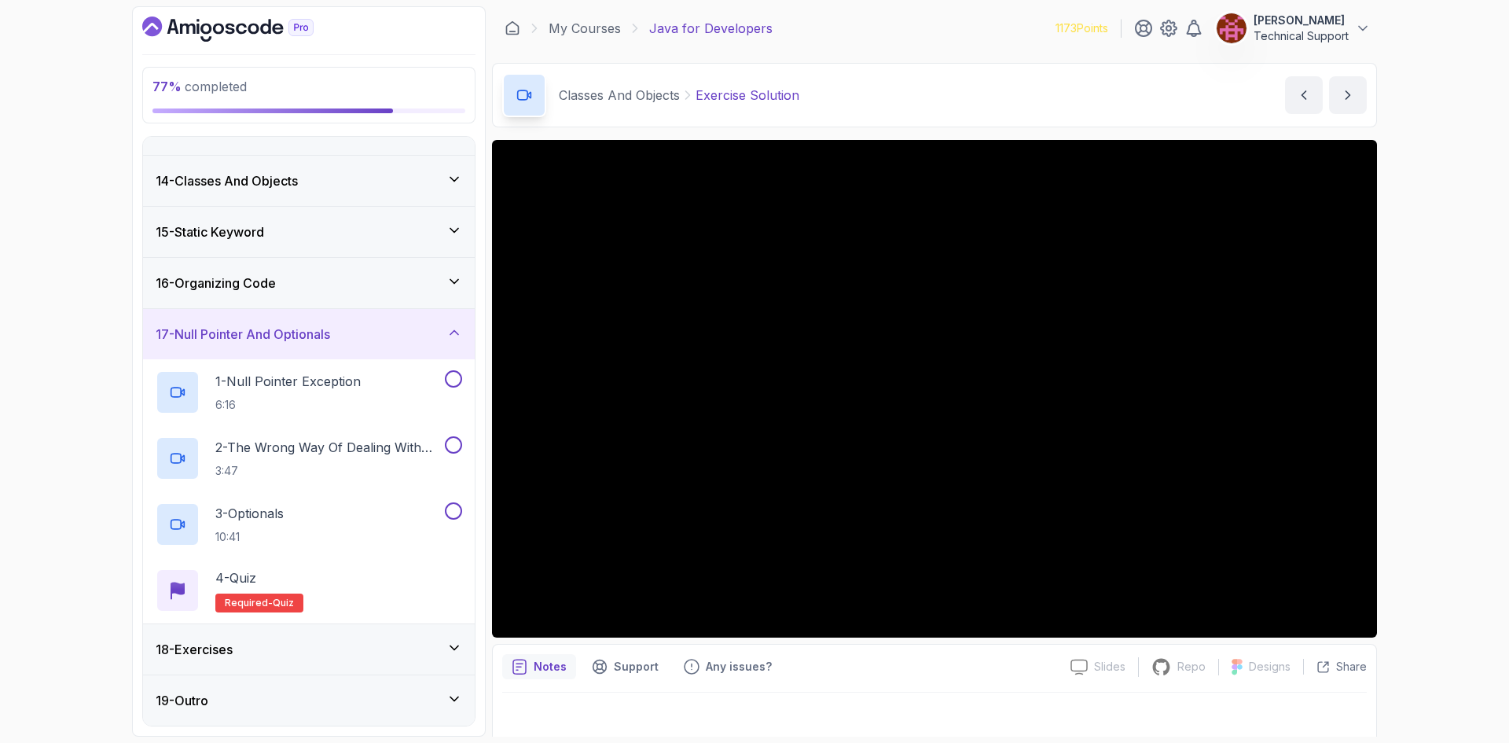
click at [296, 342] on h3 "17 - Null Pointer And Optionals" at bounding box center [243, 334] width 175 height 19
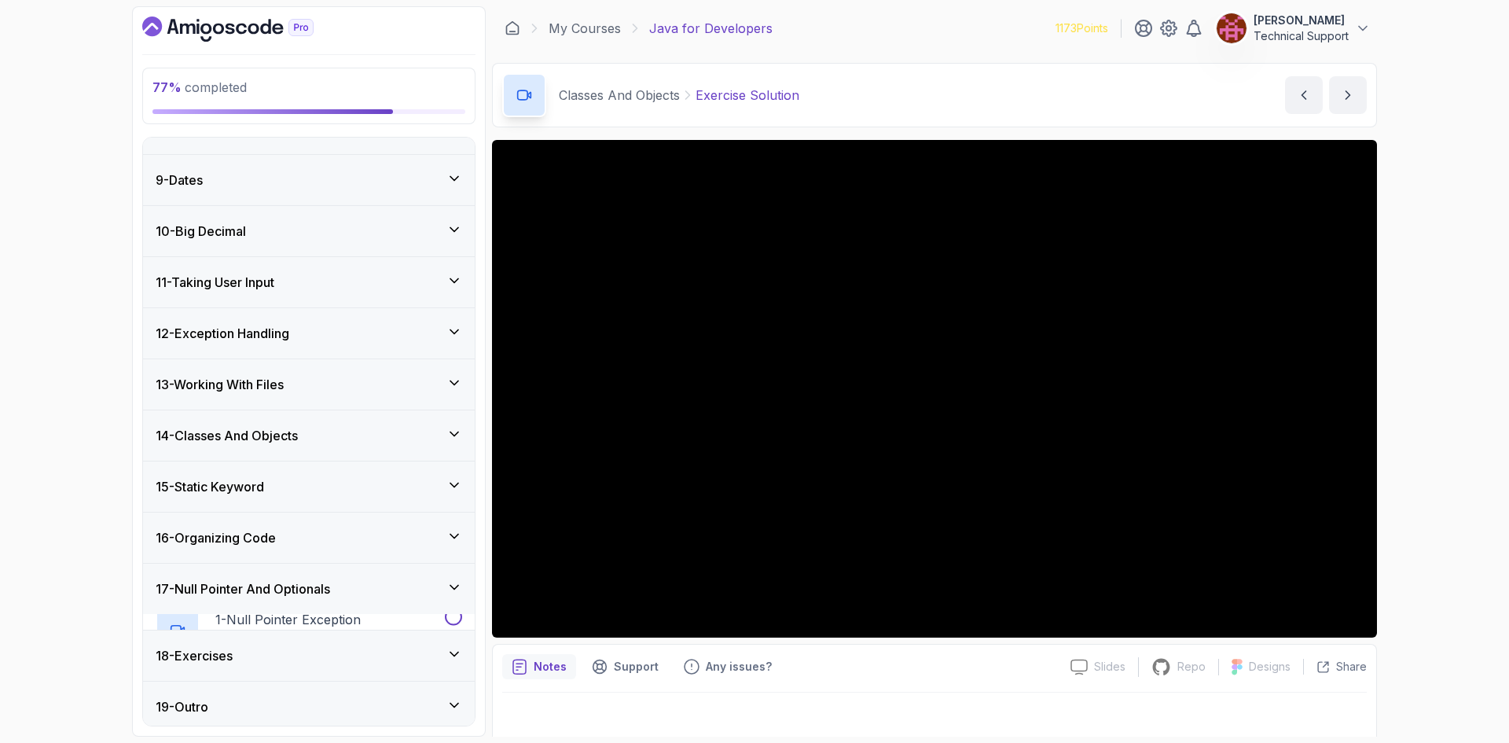
scroll to position [382, 0]
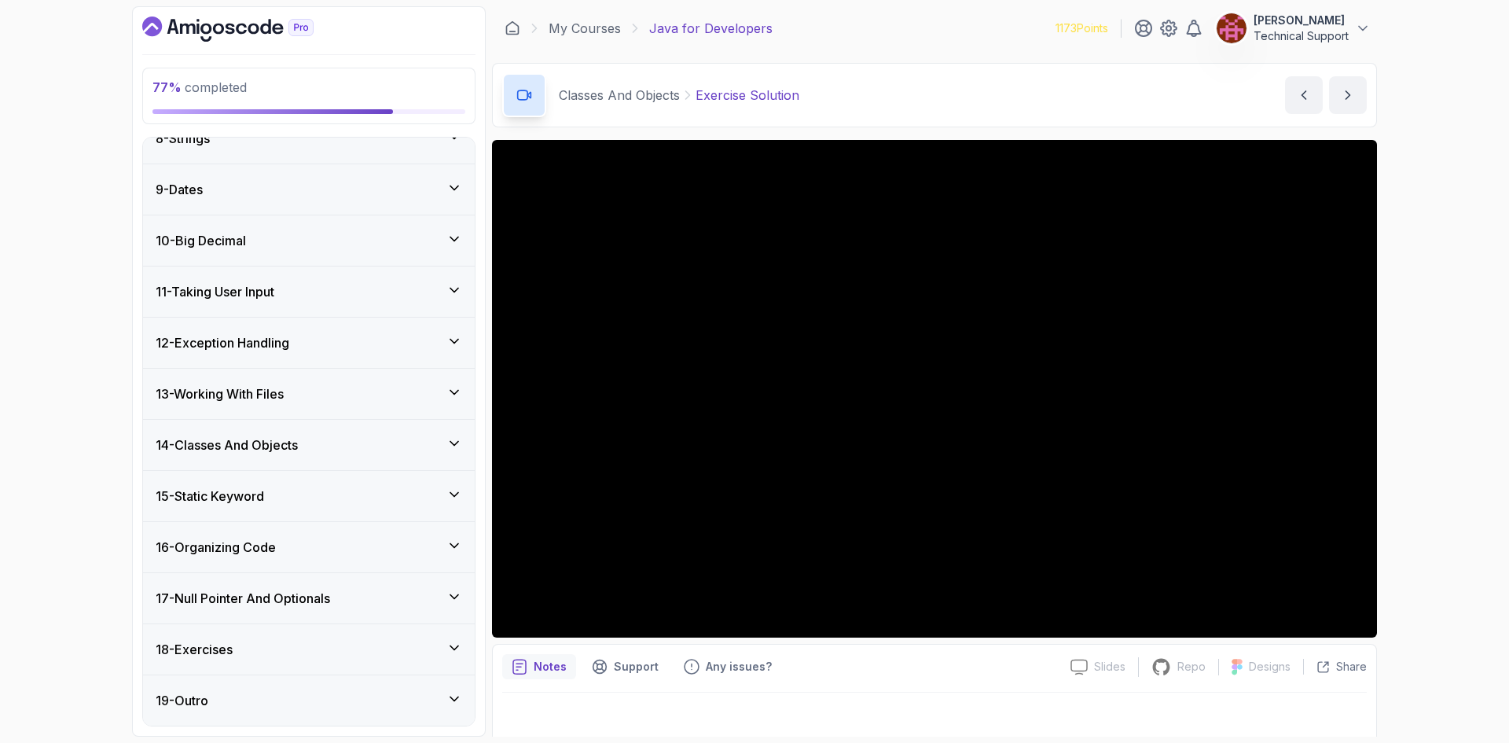
click at [276, 658] on div "18 - Exercises" at bounding box center [309, 649] width 307 height 19
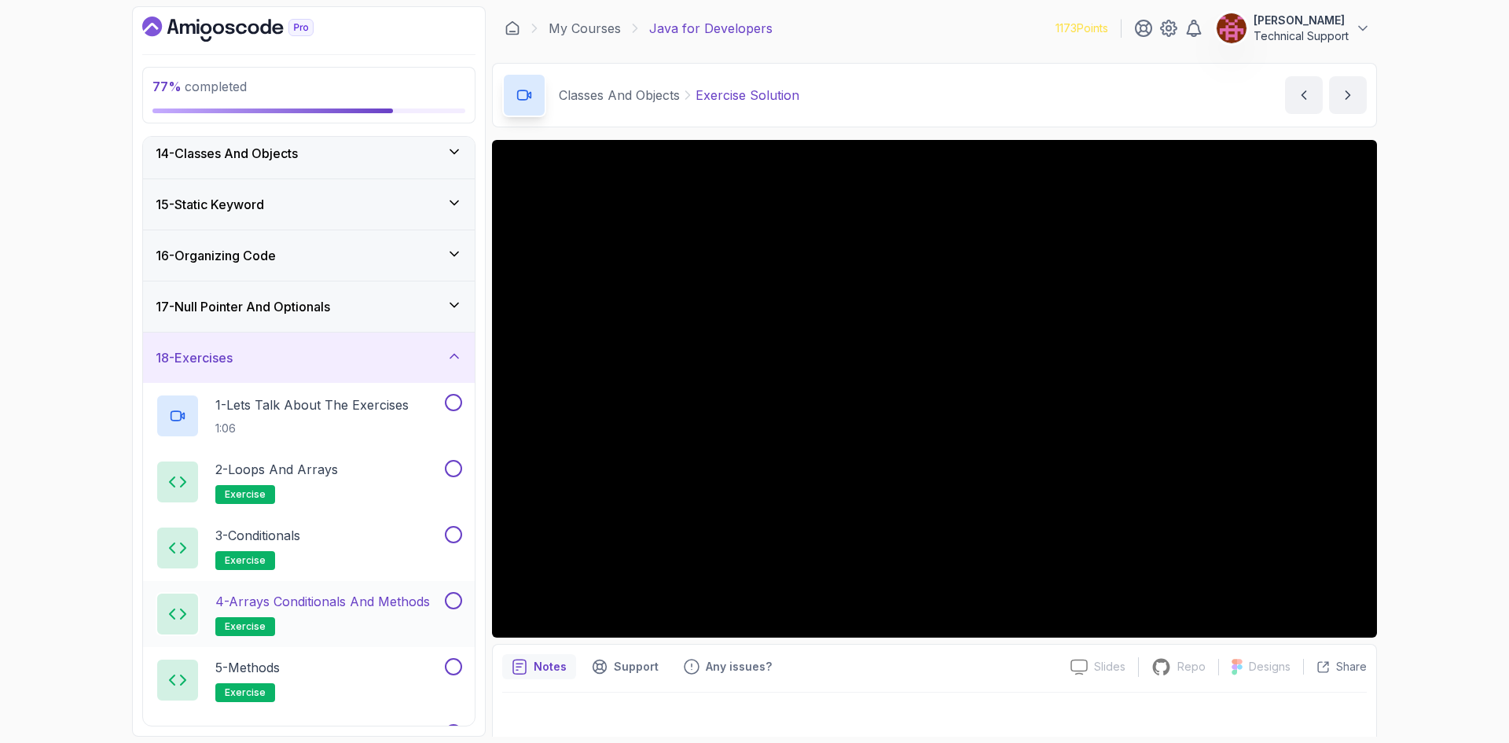
scroll to position [696, 0]
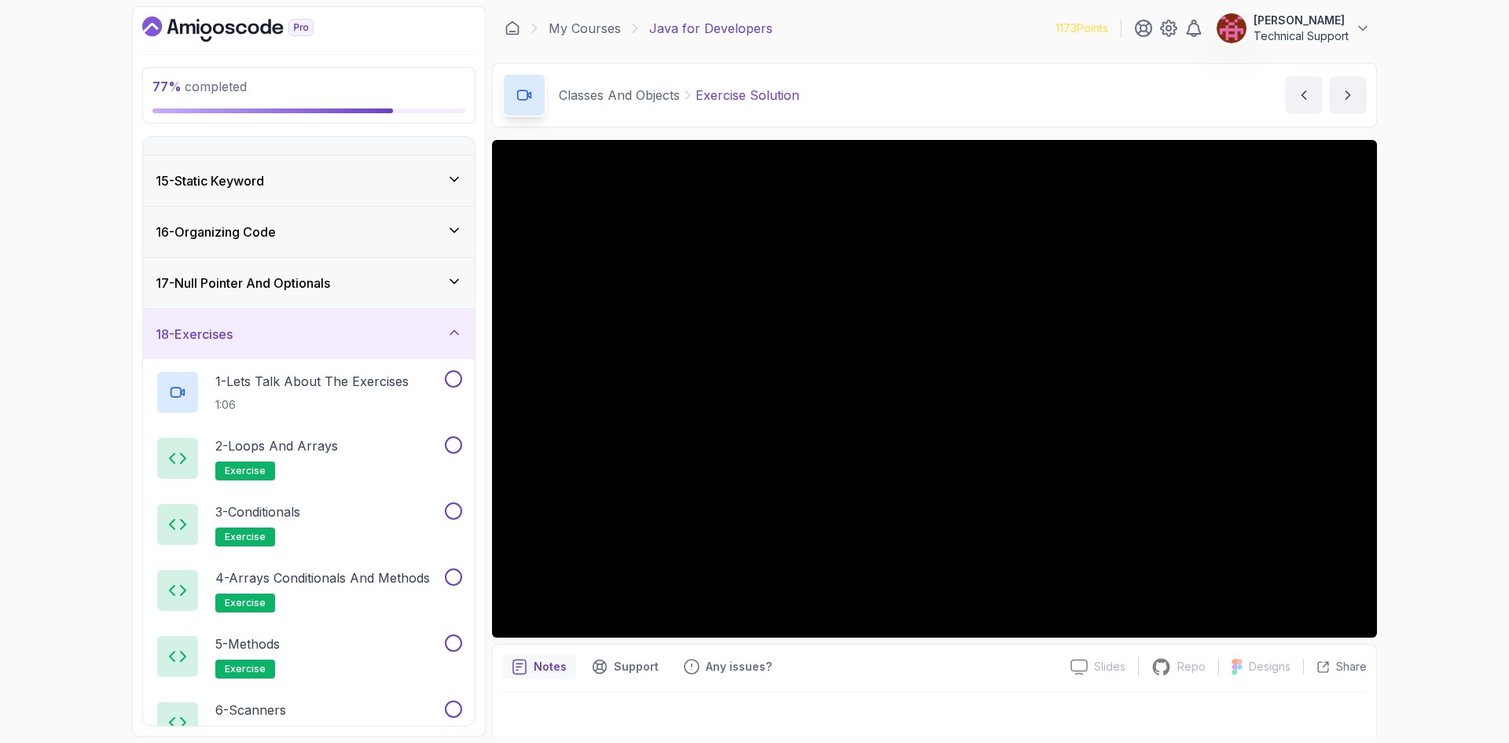
click at [327, 343] on div "18 - Exercises" at bounding box center [309, 334] width 307 height 19
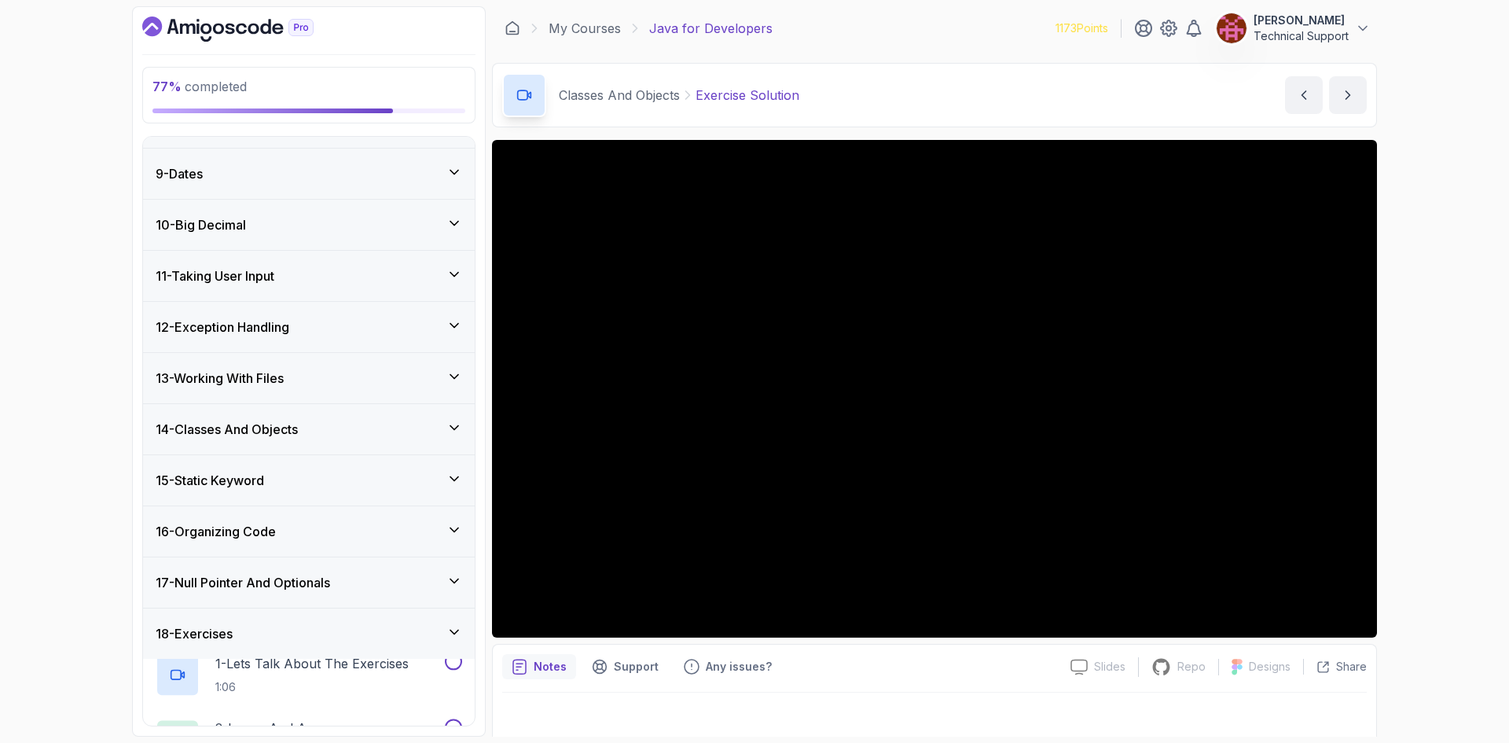
scroll to position [382, 0]
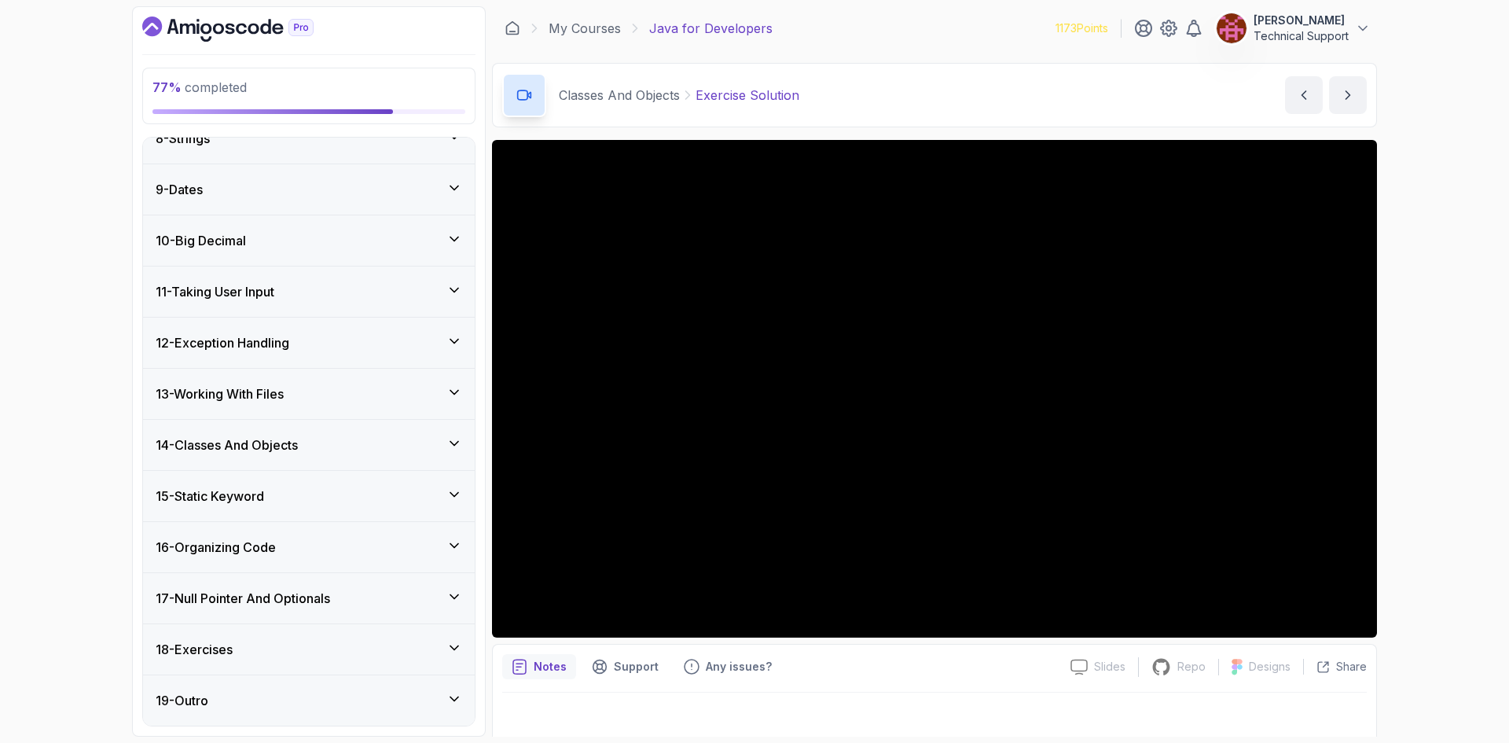
click at [298, 444] on h3 "14 - Classes And Objects" at bounding box center [227, 444] width 142 height 19
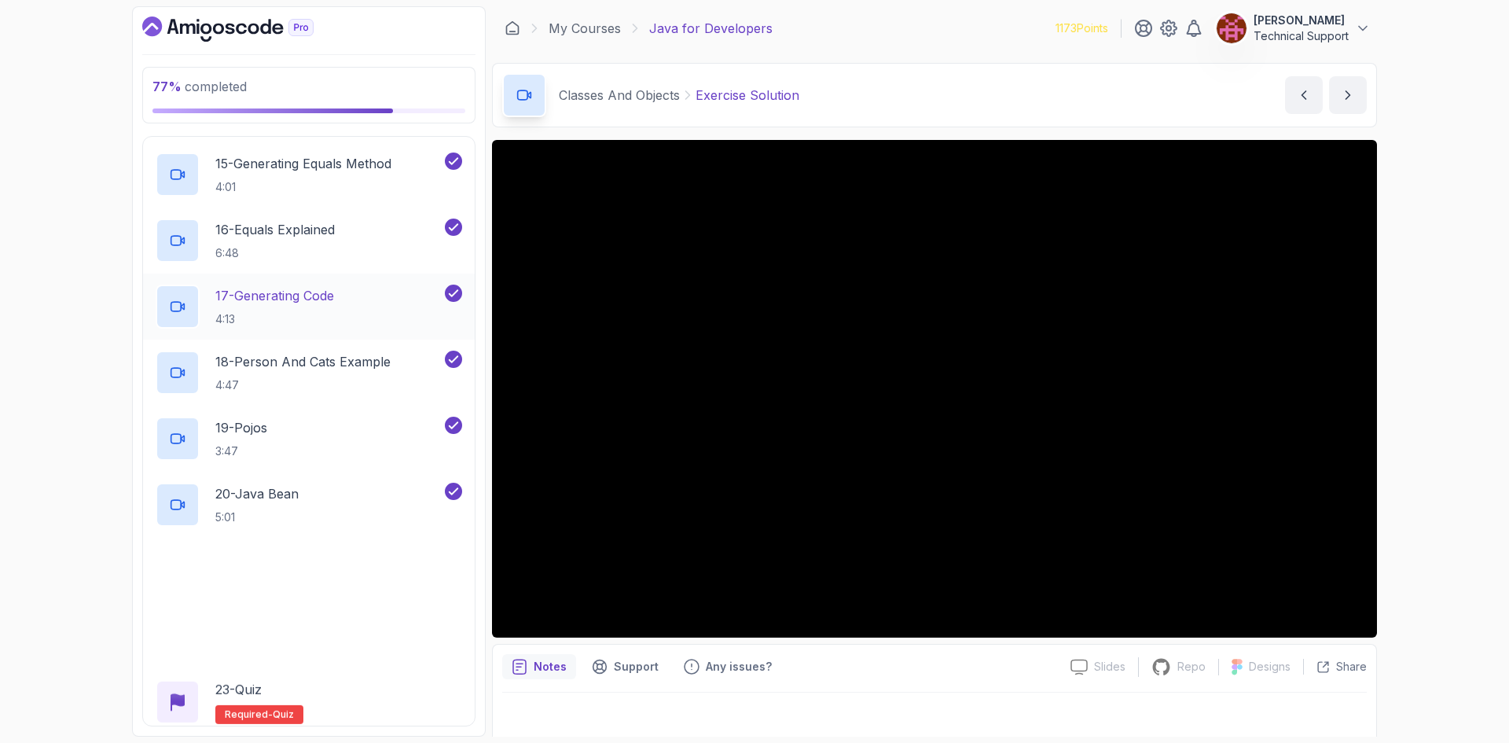
scroll to position [1640, 0]
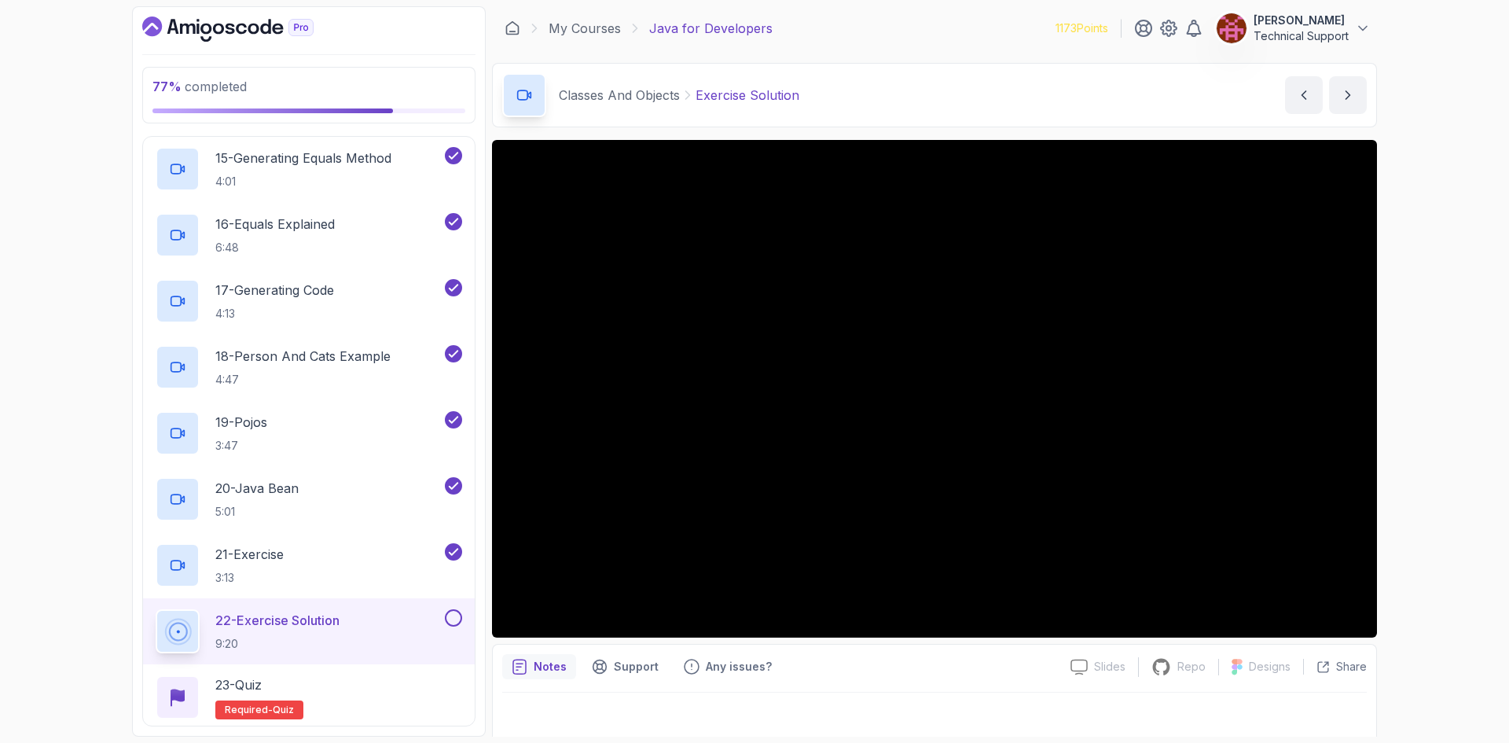
click at [1430, 362] on div "77 % completed 1 - Intro 2 - Loops 3 - If Statements 4 - Packages 5 - Access Mo…" at bounding box center [754, 371] width 1509 height 743
